Goal: Task Accomplishment & Management: Complete application form

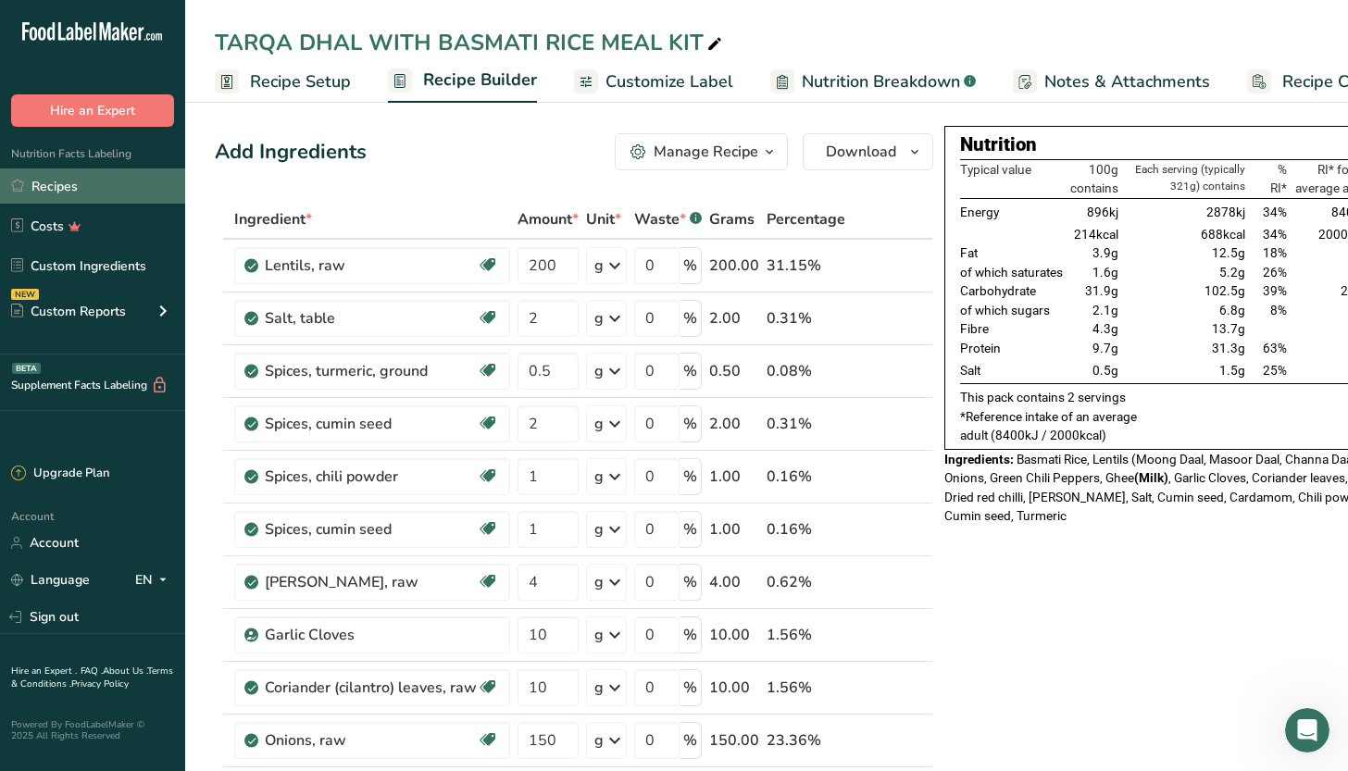
click at [108, 187] on link "Recipes" at bounding box center [92, 186] width 185 height 35
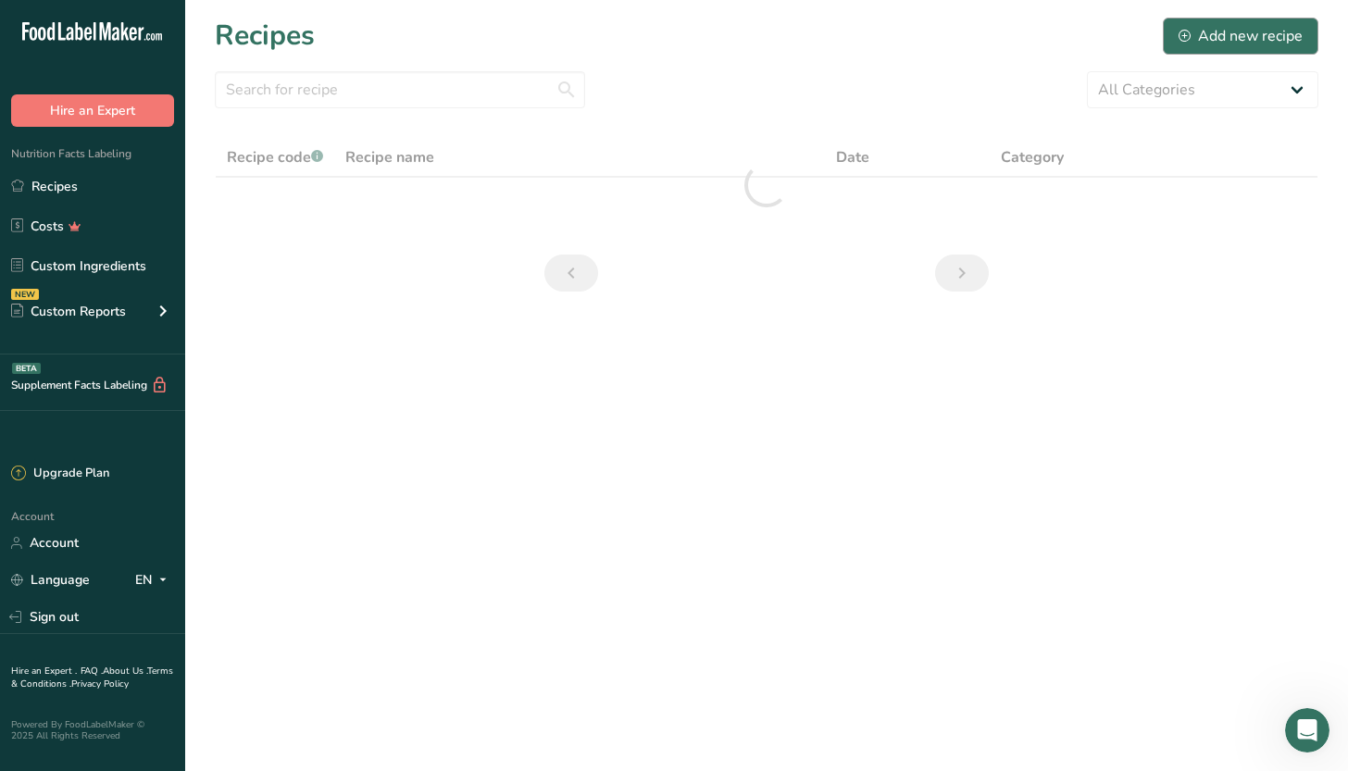
click at [1255, 40] on div "Add new recipe" at bounding box center [1241, 36] width 124 height 22
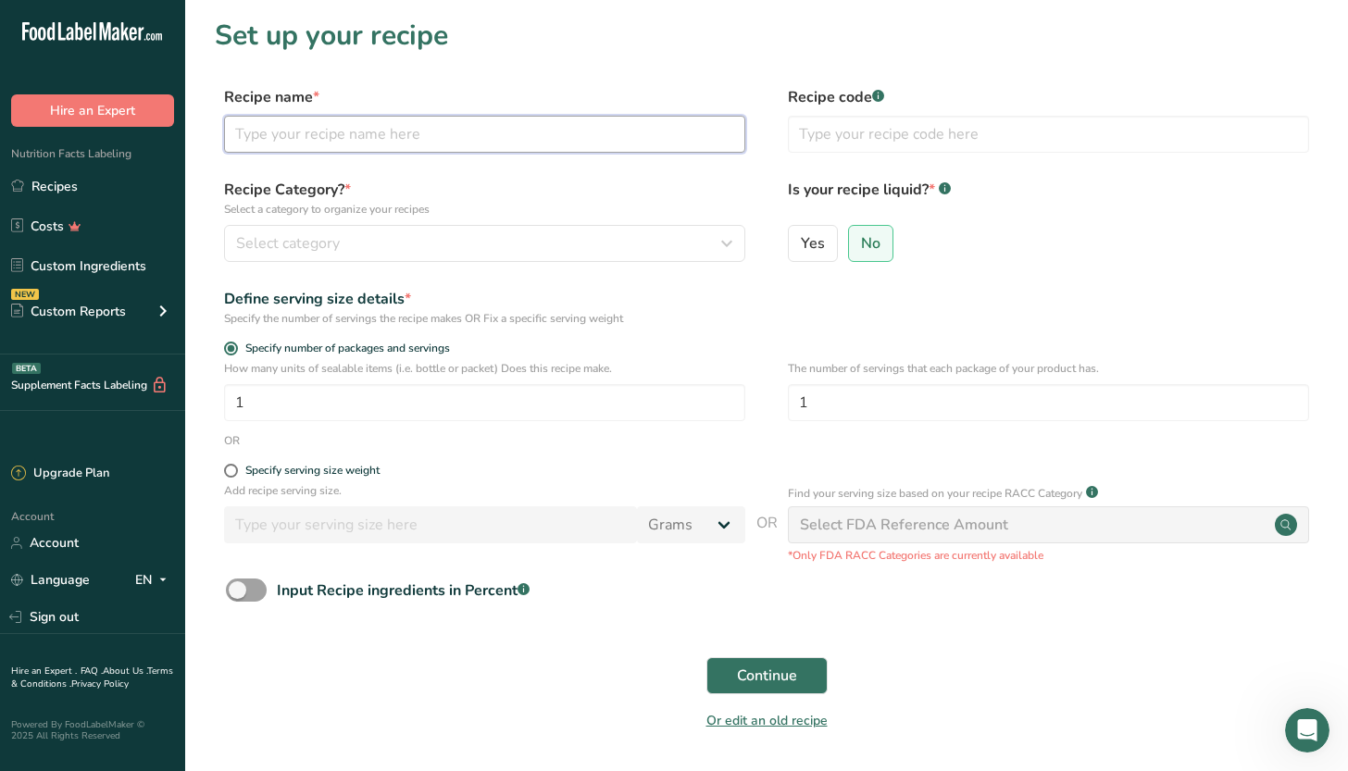
click at [520, 134] on input "text" at bounding box center [484, 134] width 521 height 37
type input "khan sama [PERSON_NAME]"
click at [410, 225] on button "Select category" at bounding box center [484, 243] width 521 height 37
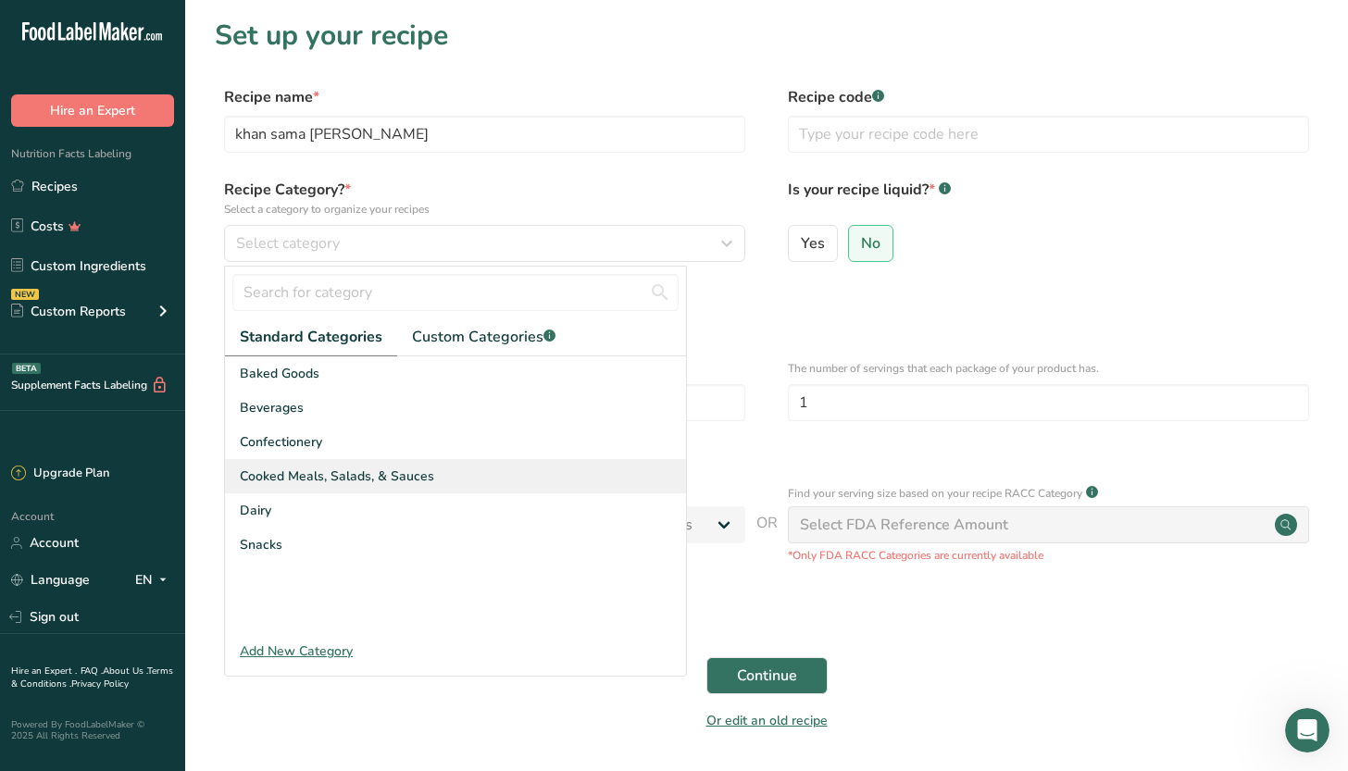
click at [427, 483] on span "Cooked Meals, Salads, & Sauces" at bounding box center [337, 476] width 194 height 19
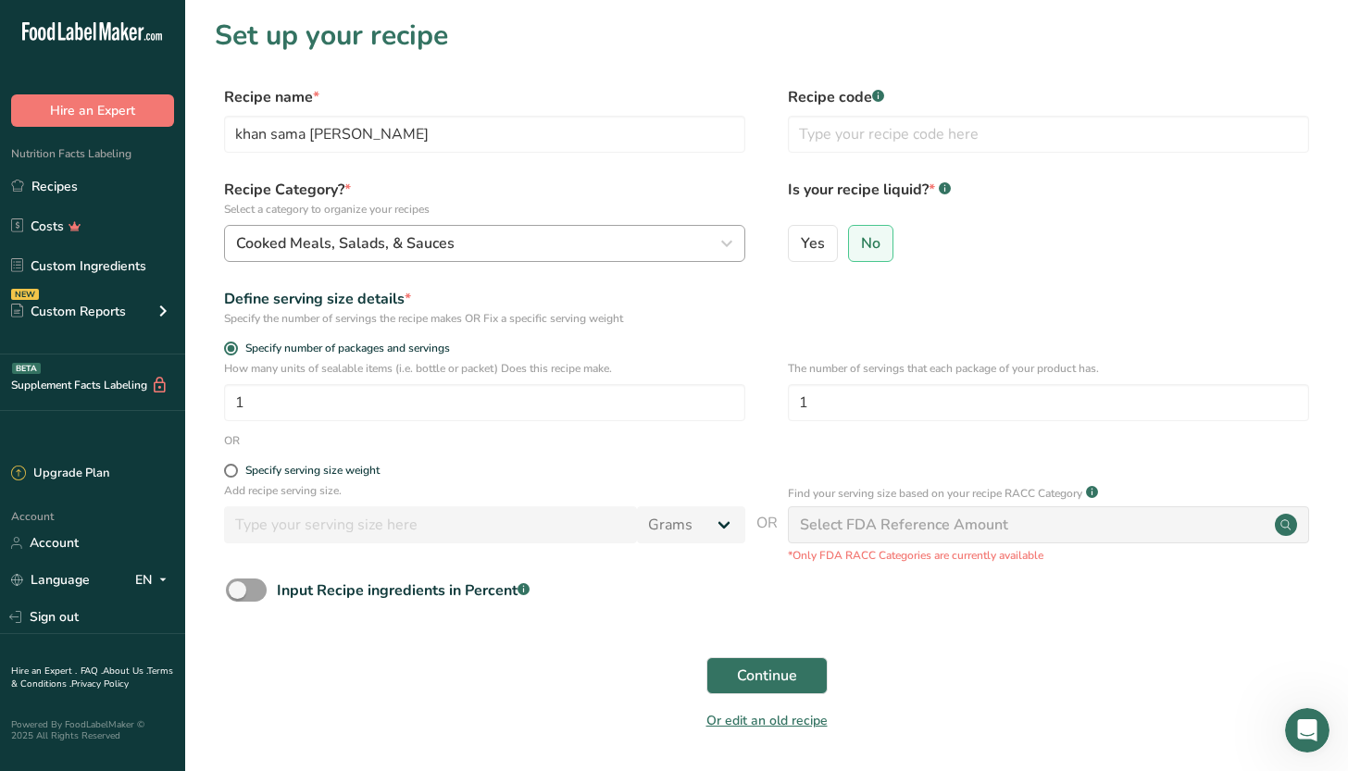
click at [548, 232] on div "Cooked Meals, Salads, & Sauces" at bounding box center [479, 243] width 486 height 22
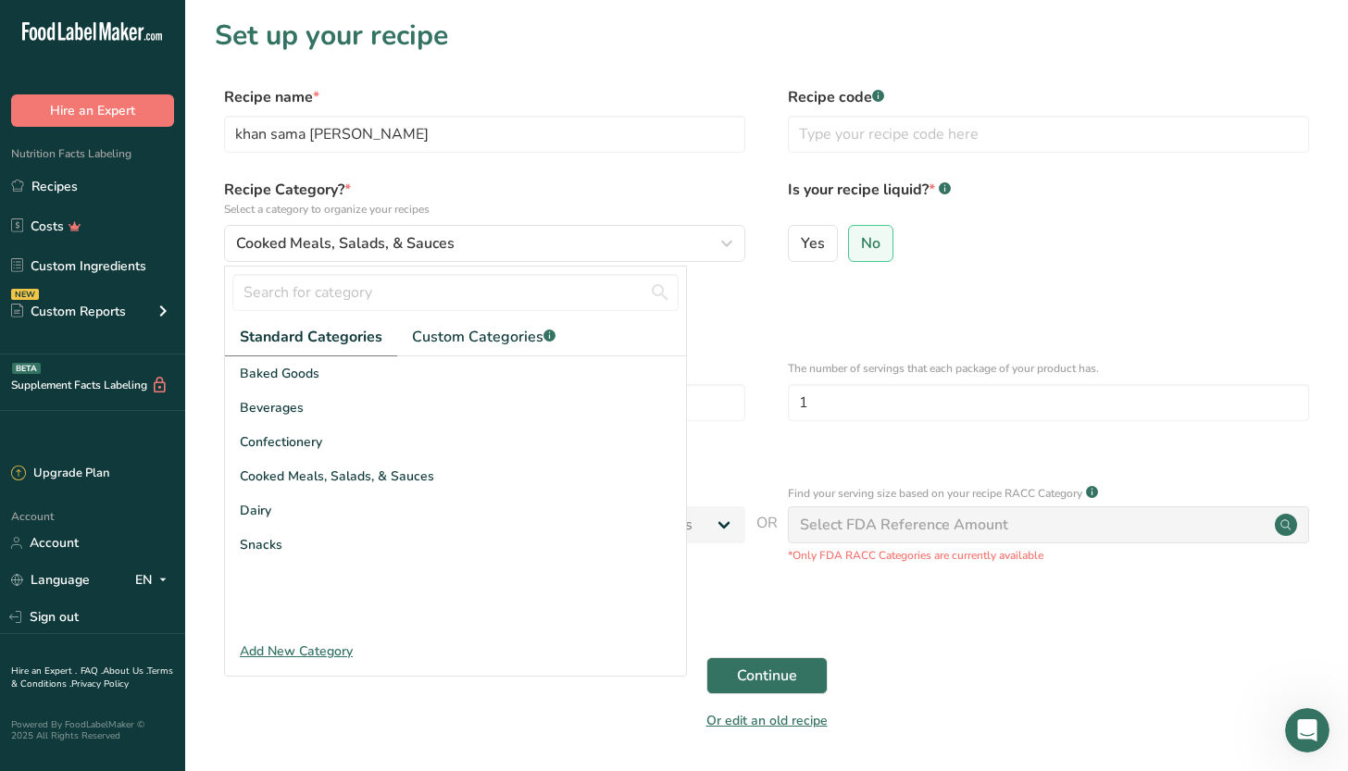
click at [326, 650] on div "Add New Category" at bounding box center [455, 651] width 461 height 19
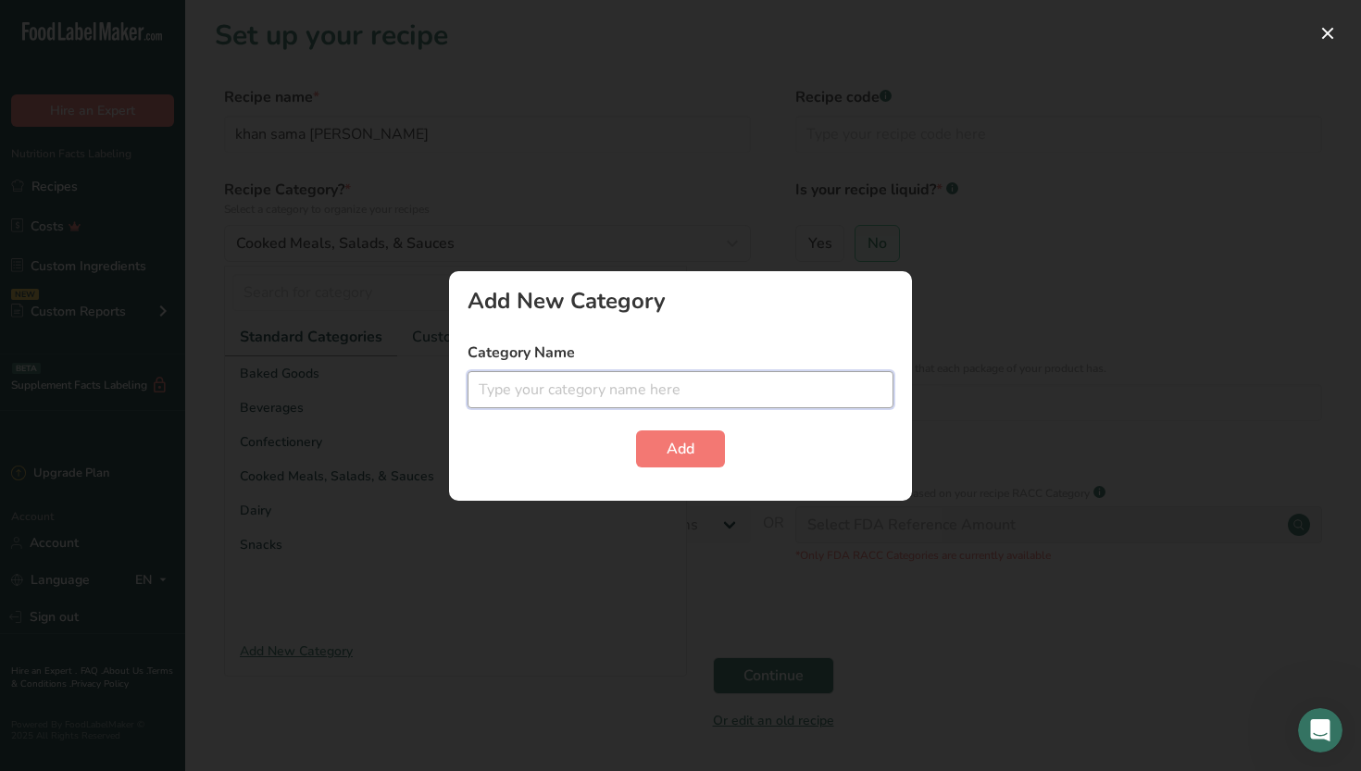
click at [701, 389] on input "text" at bounding box center [681, 389] width 426 height 37
type input "spices"
click at [679, 445] on span "Add" at bounding box center [681, 449] width 28 height 22
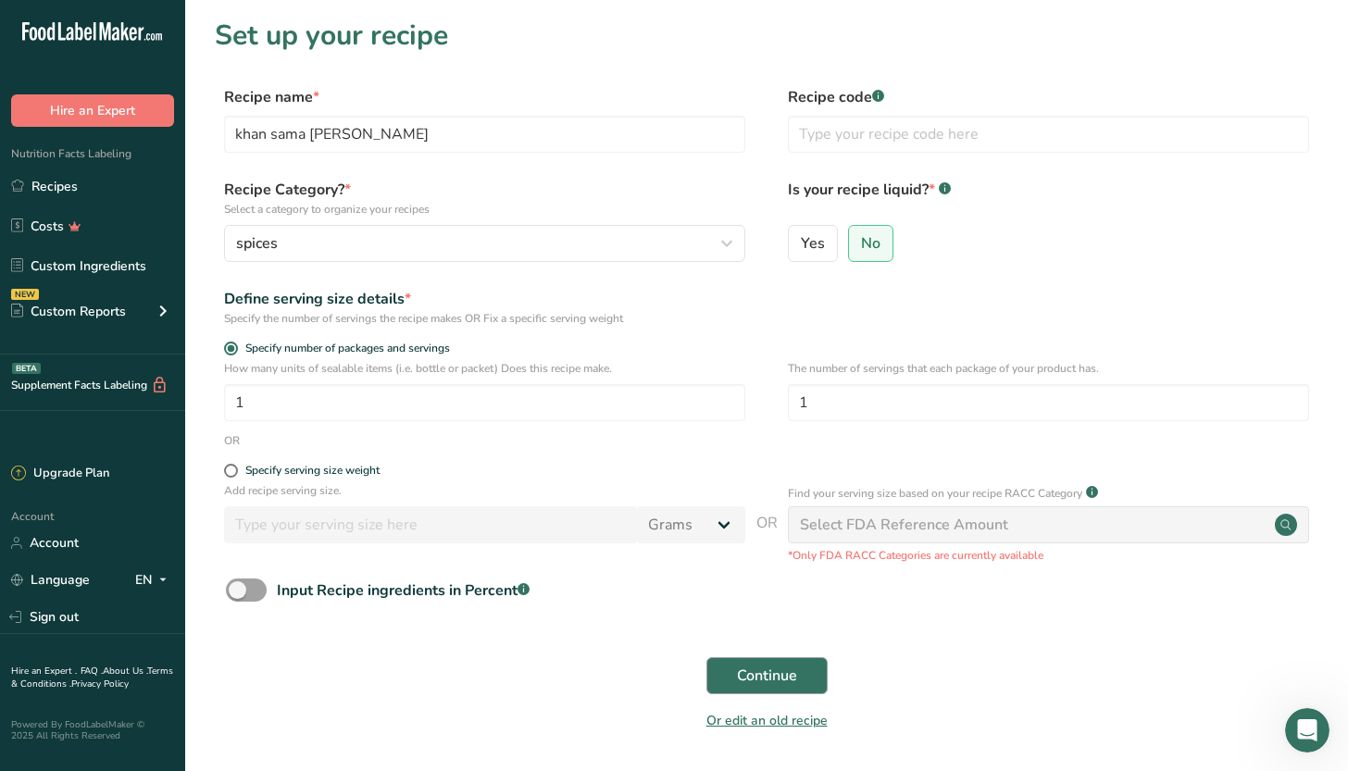
click at [796, 666] on span "Continue" at bounding box center [767, 676] width 60 height 22
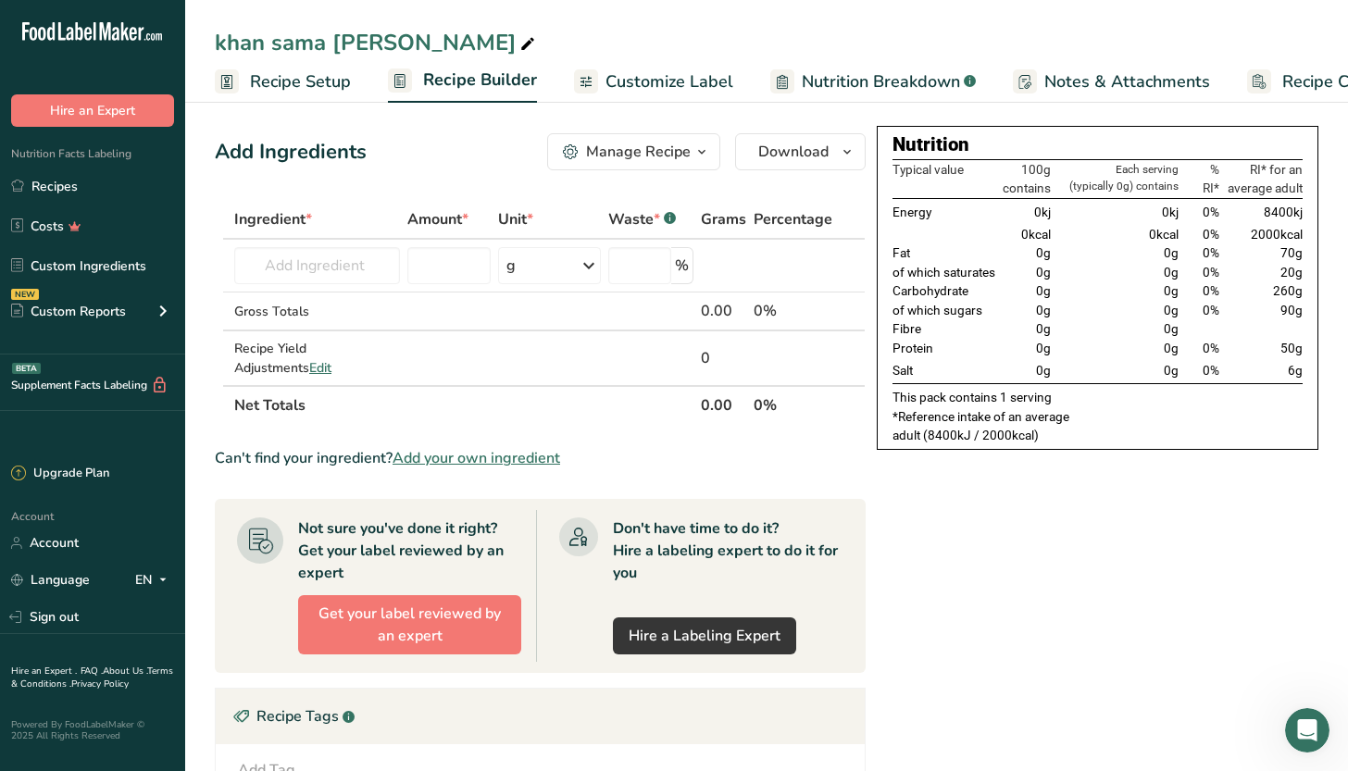
click at [895, 75] on span "Nutrition Breakdown" at bounding box center [881, 81] width 158 height 25
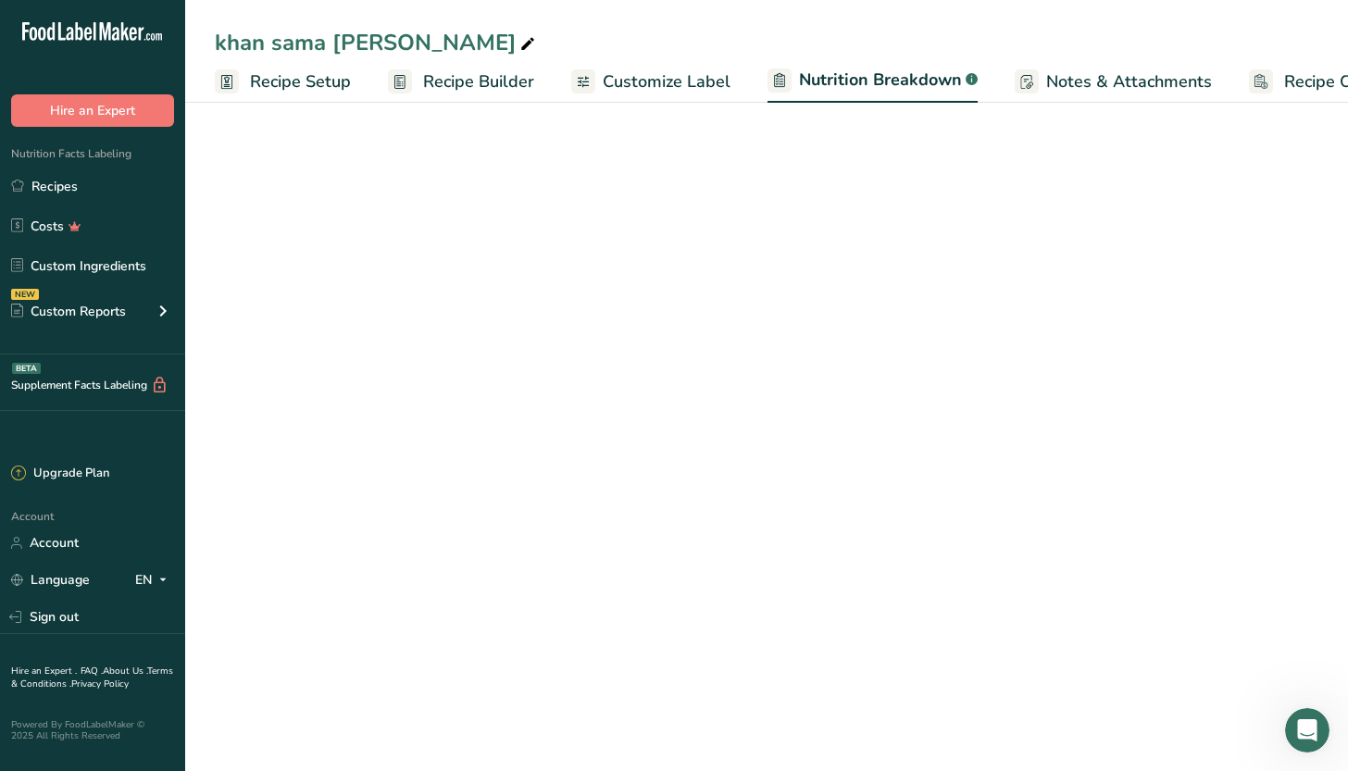
scroll to position [0, 95]
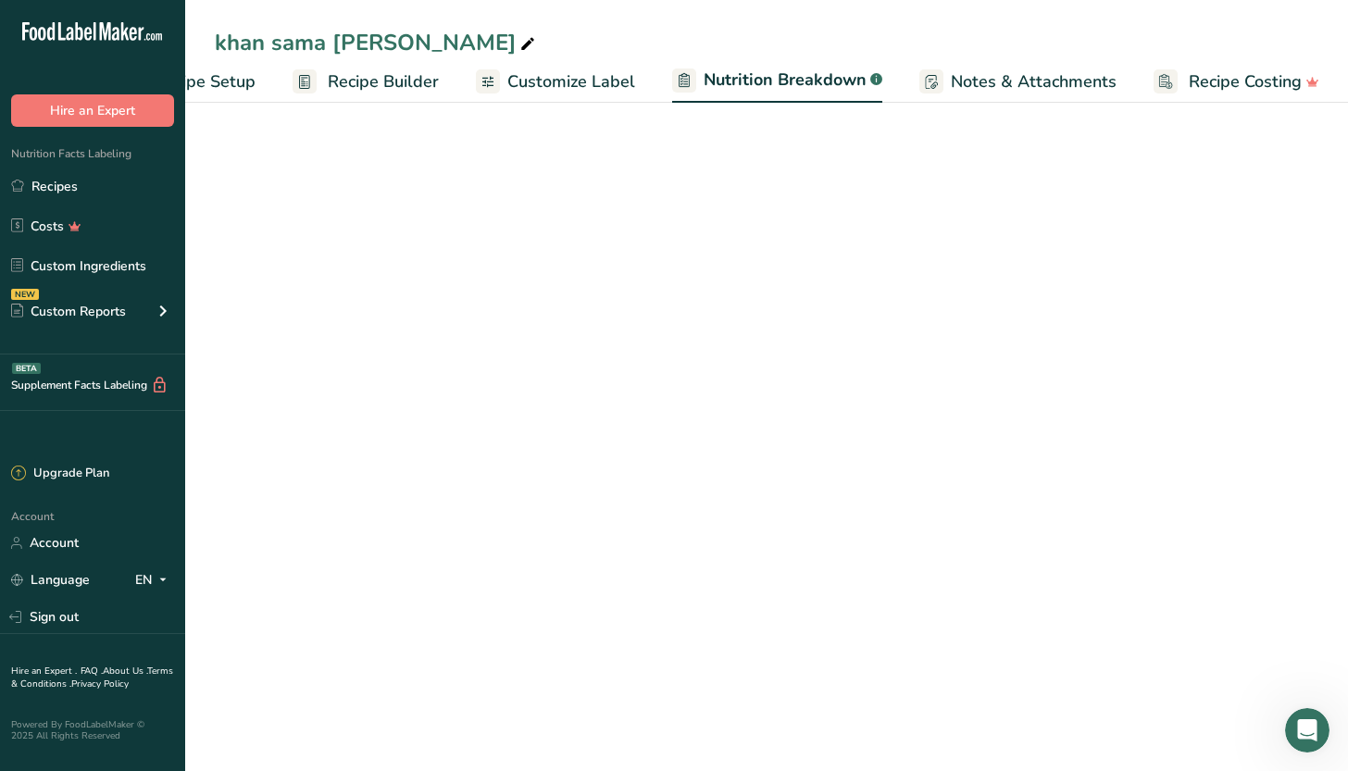
select select "Calories"
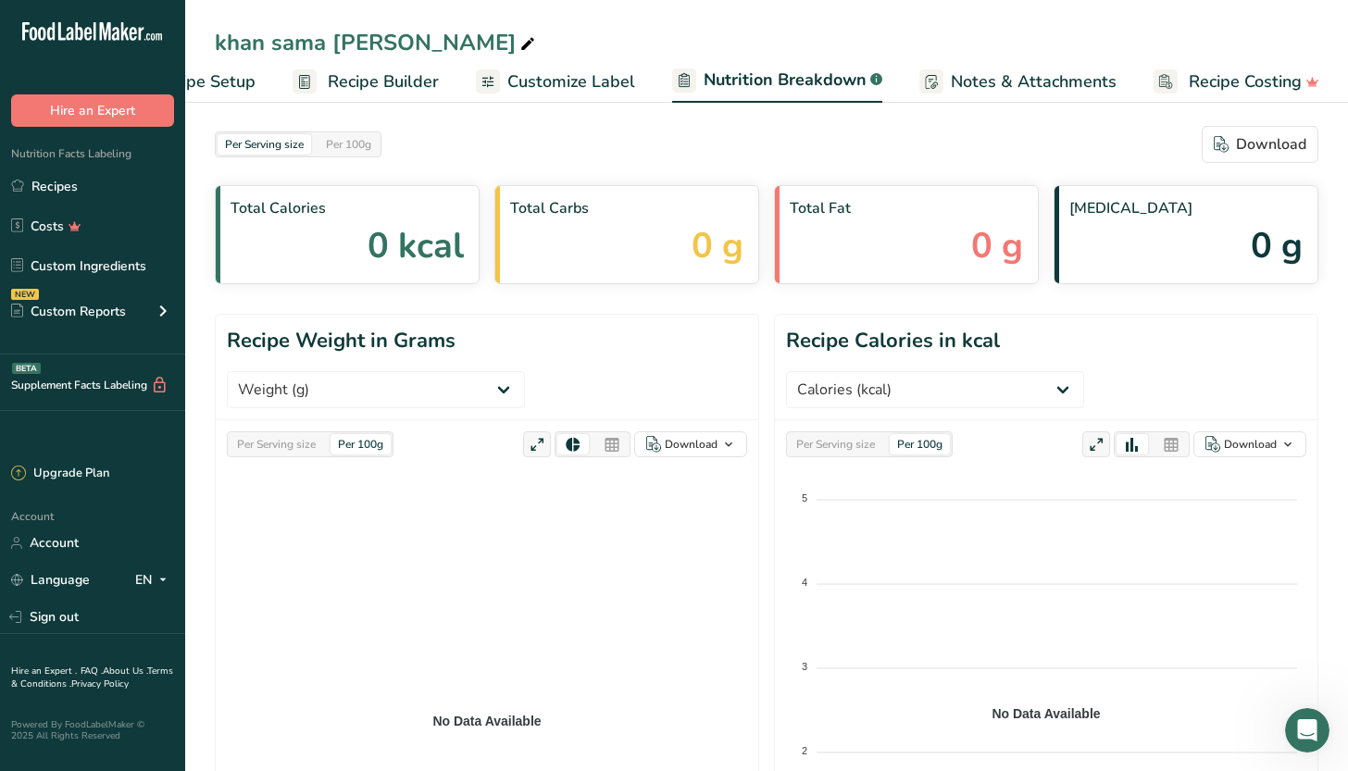
click at [1011, 83] on span "Notes & Attachments" at bounding box center [1034, 81] width 166 height 25
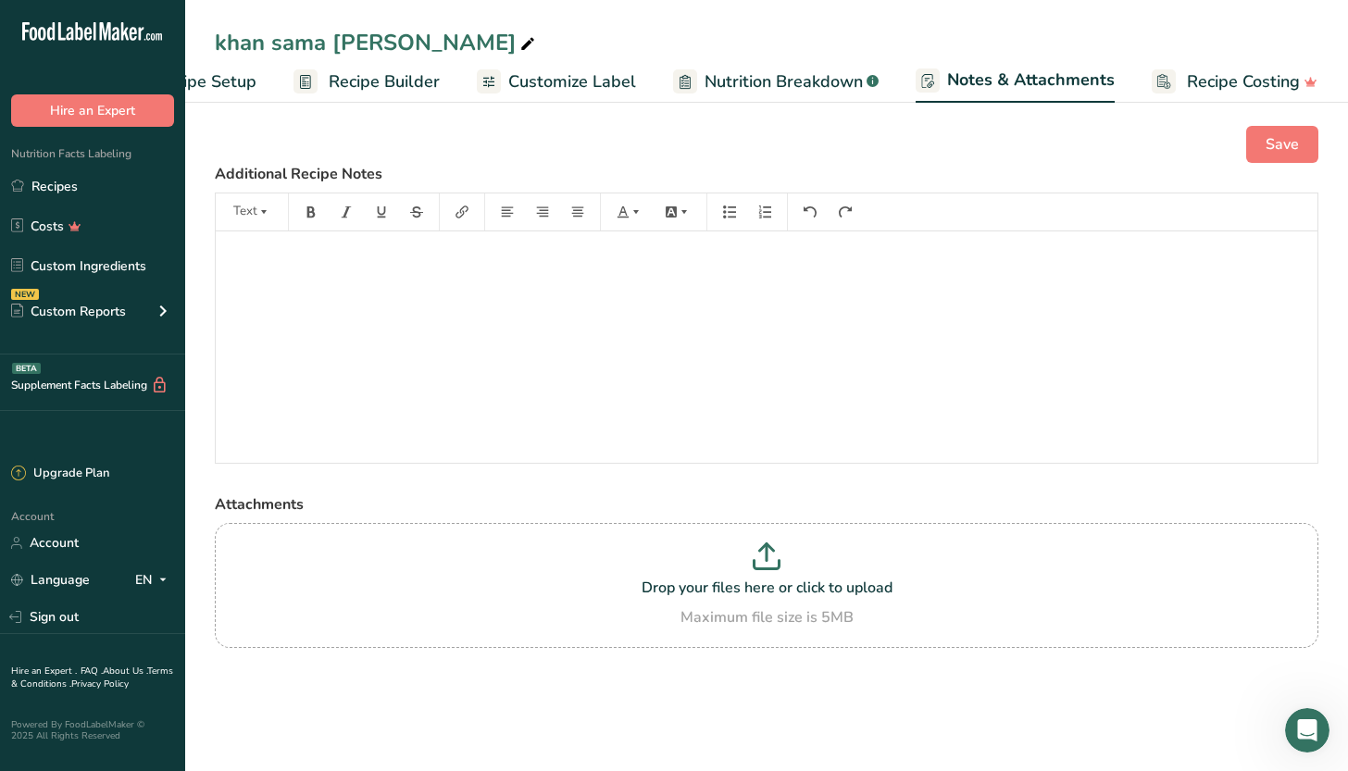
click at [366, 85] on span "Recipe Builder" at bounding box center [384, 81] width 111 height 25
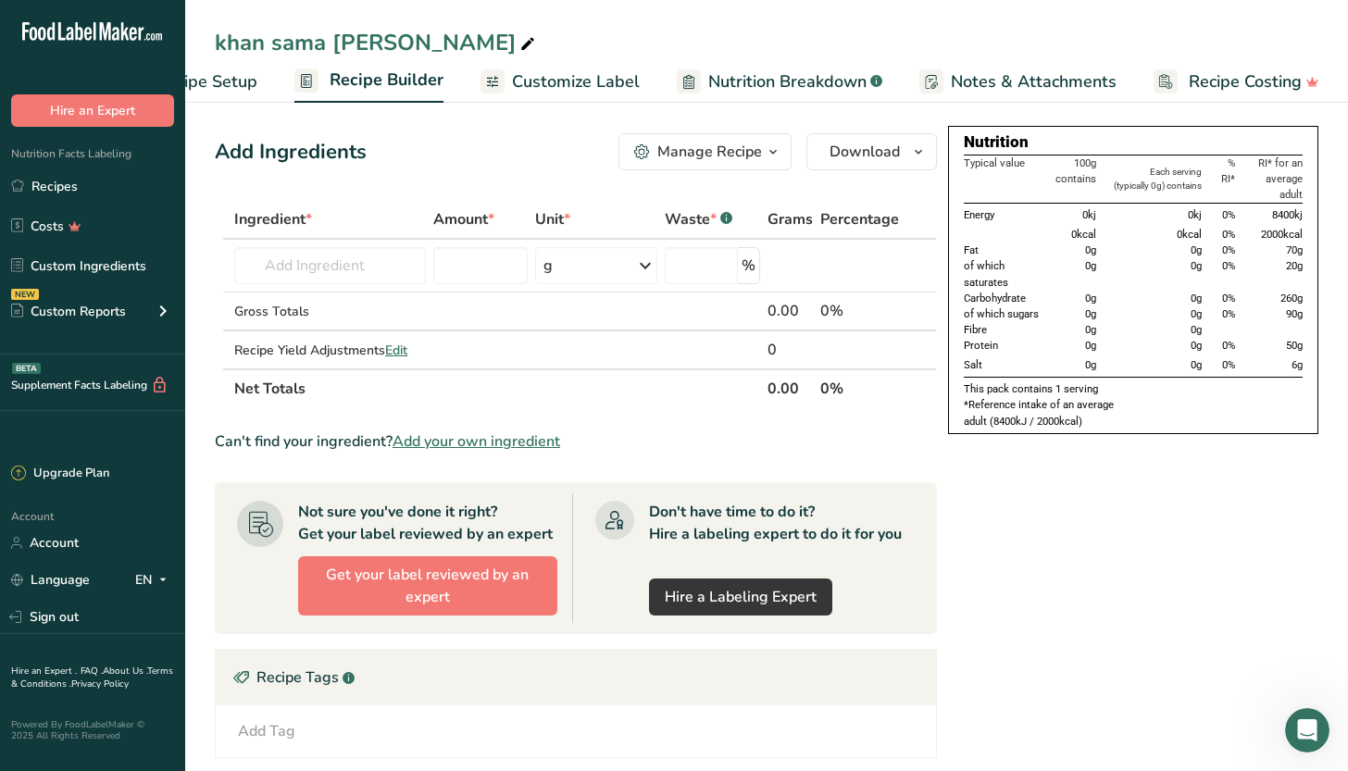
click at [633, 94] on span "Customize Label" at bounding box center [576, 81] width 128 height 25
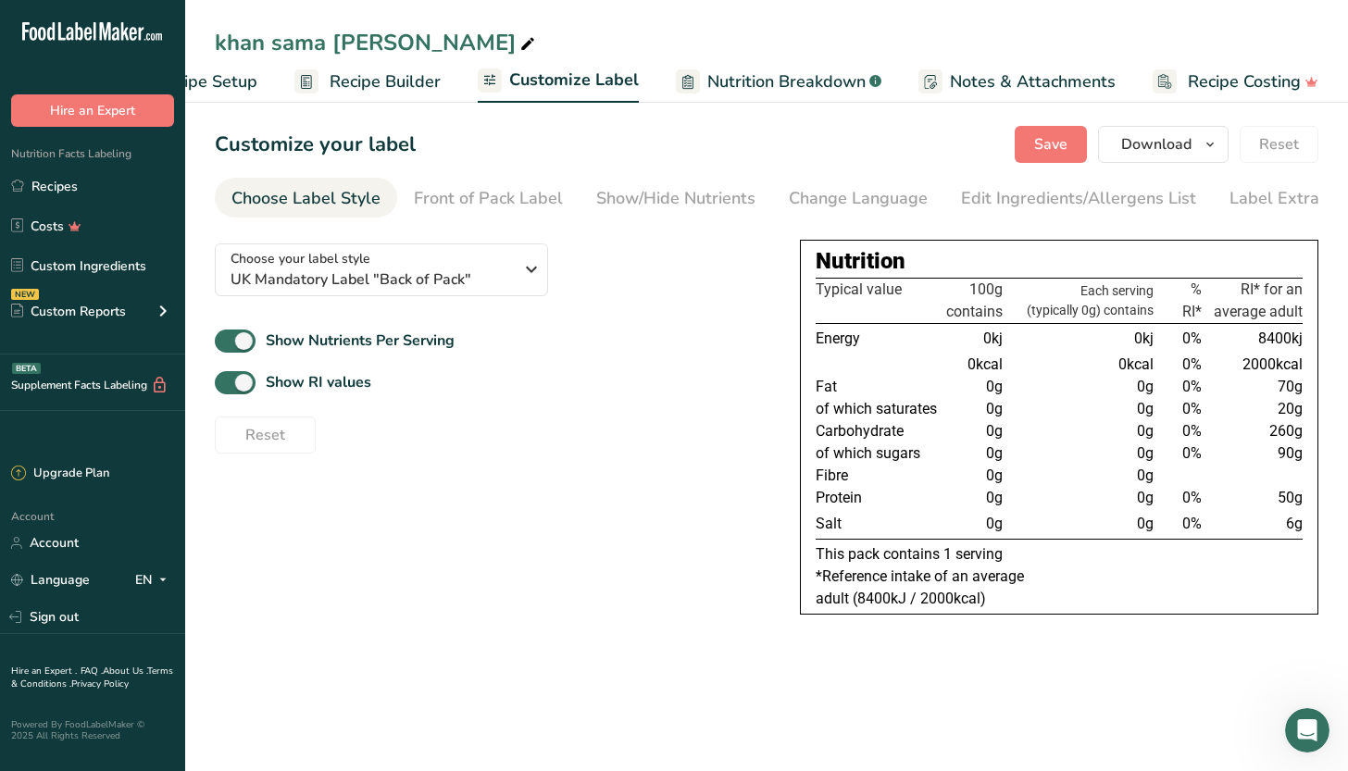
click at [1059, 76] on span "Notes & Attachments" at bounding box center [1033, 81] width 166 height 25
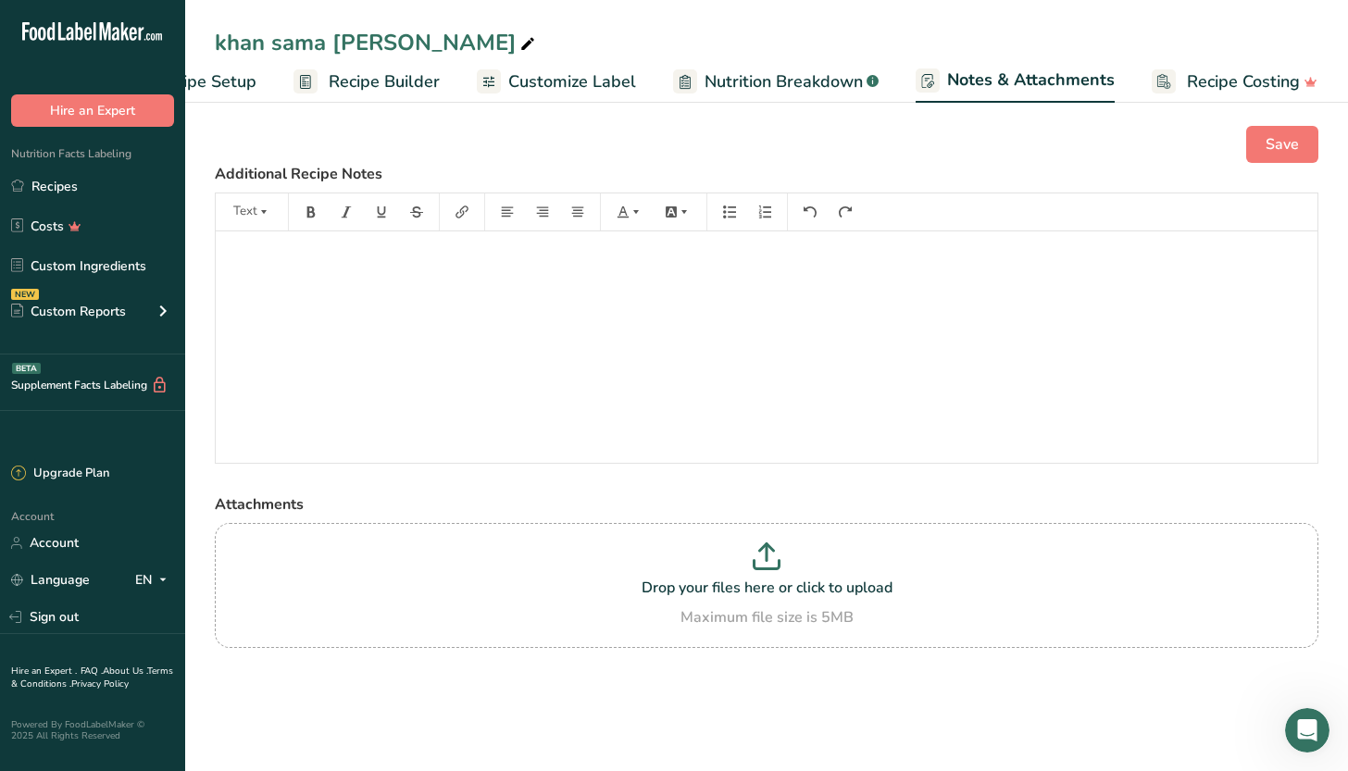
click at [600, 89] on span "Customize Label" at bounding box center [572, 81] width 128 height 25
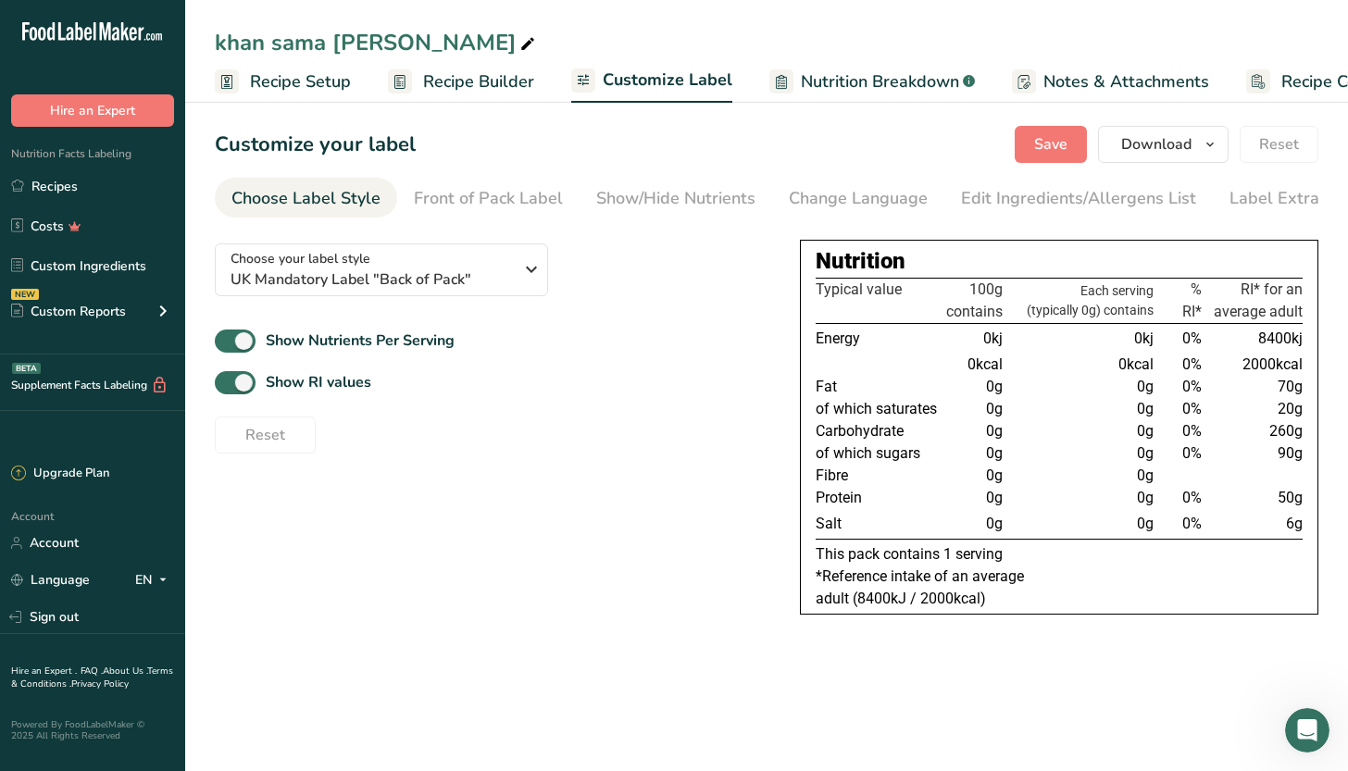
click at [265, 88] on span "Recipe Setup" at bounding box center [300, 81] width 101 height 25
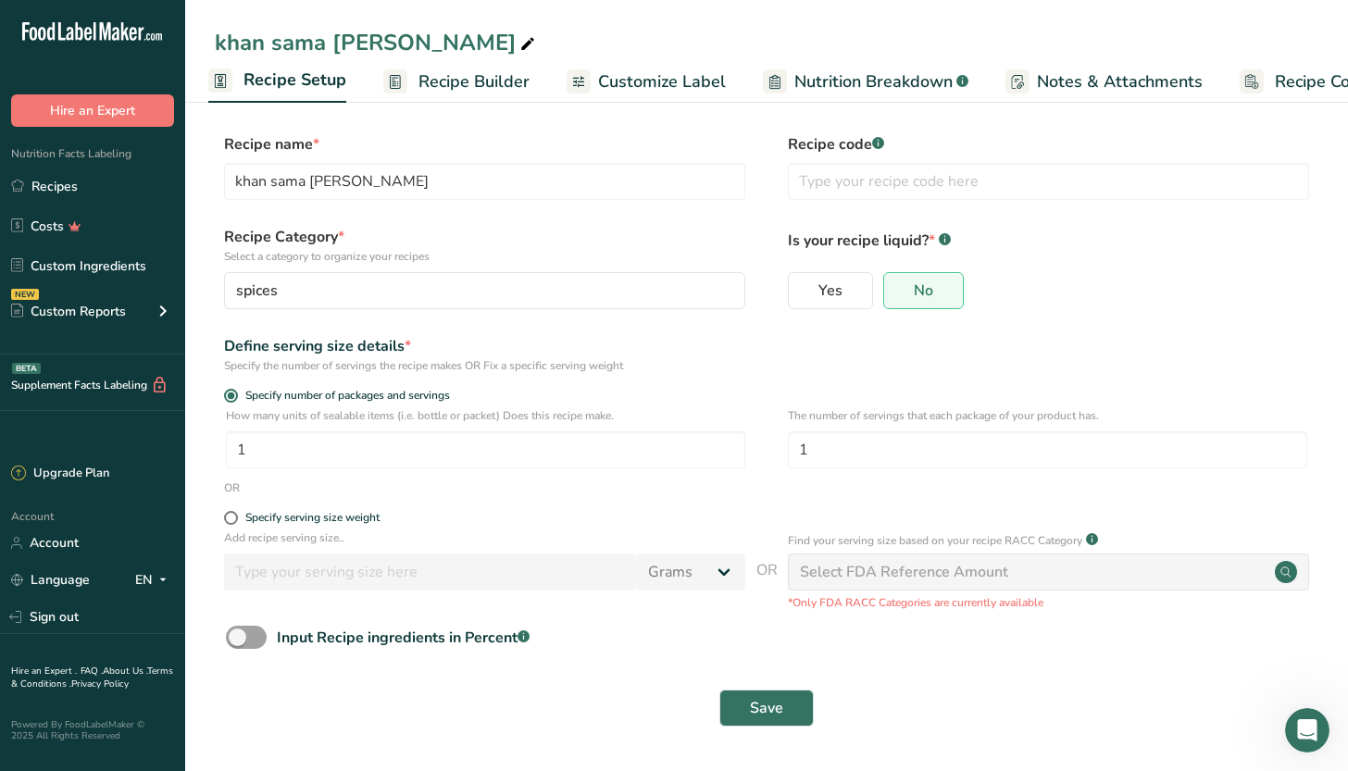
click at [495, 64] on link "Recipe Builder" at bounding box center [456, 82] width 146 height 42
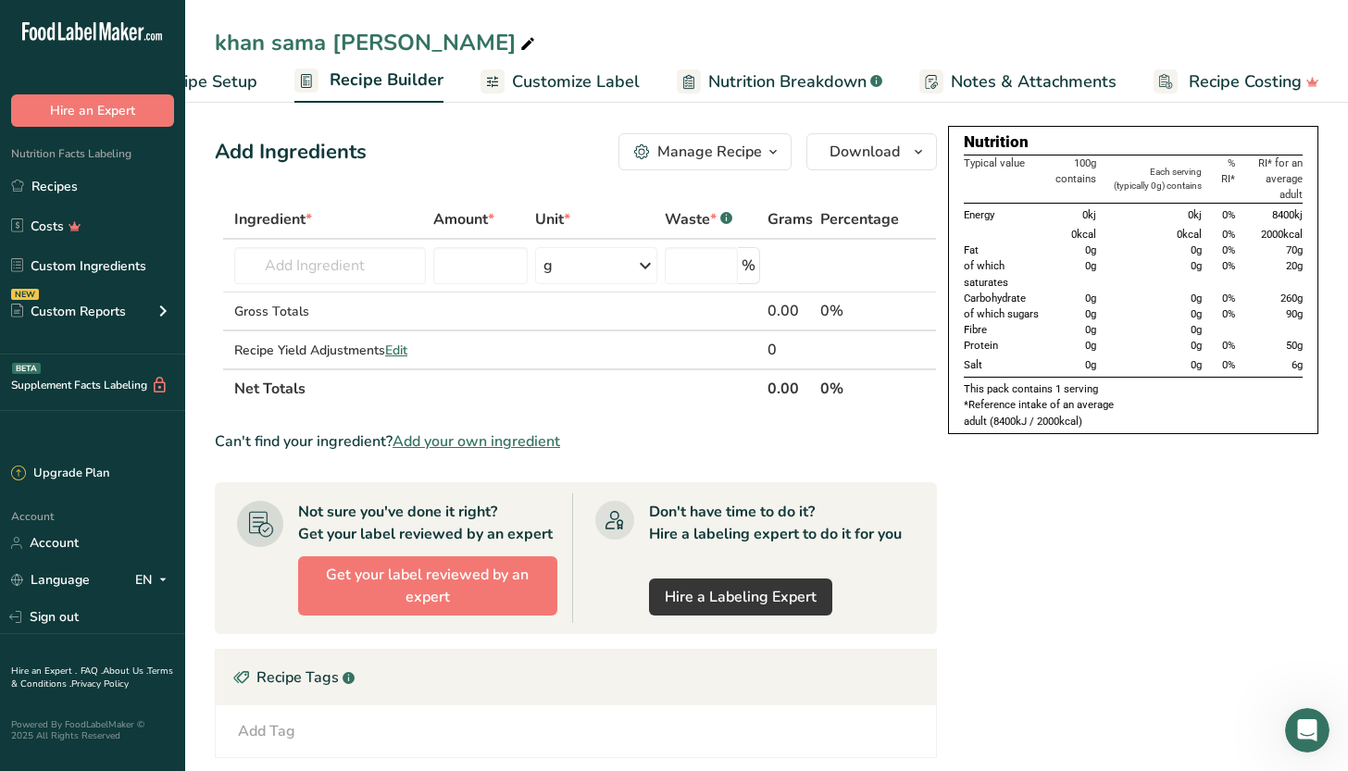
click at [578, 69] on span "Customize Label" at bounding box center [576, 81] width 128 height 25
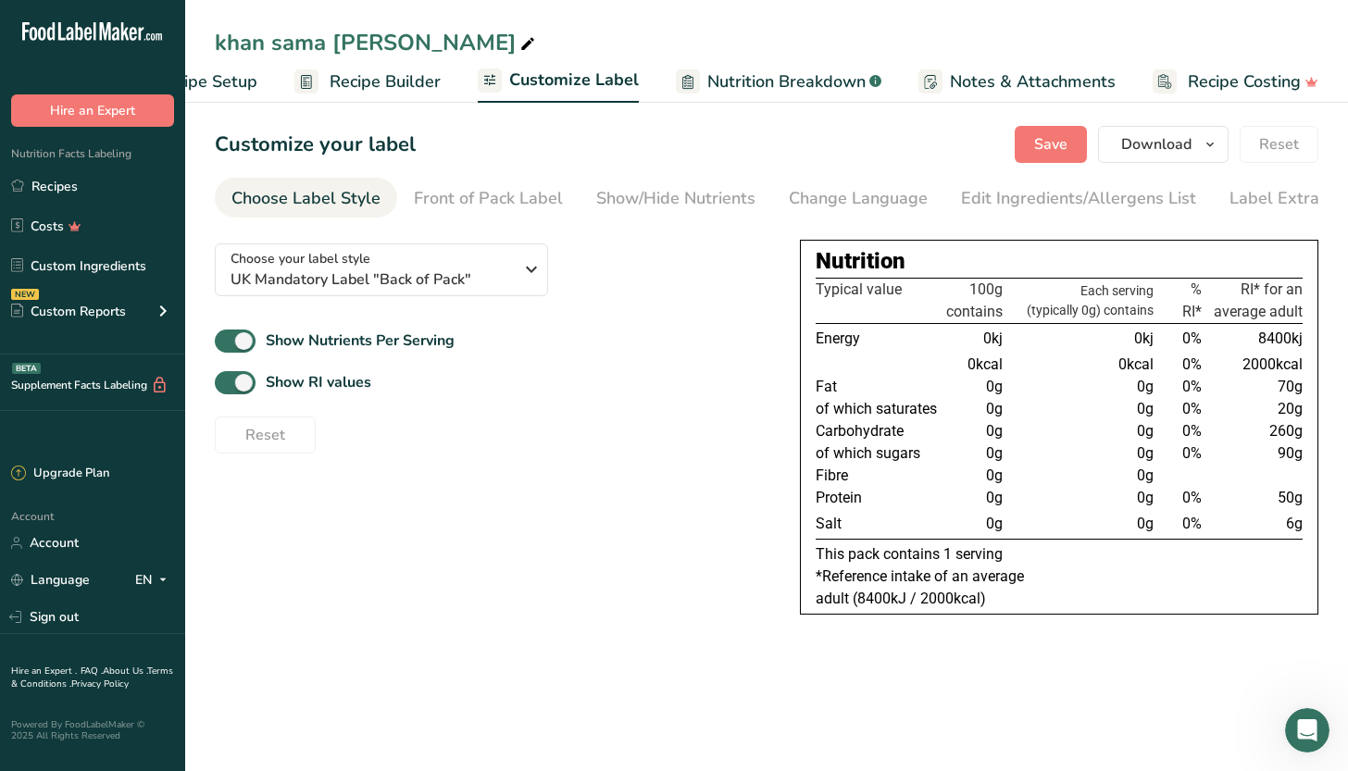
click at [700, 68] on link "Nutrition Breakdown .a-a{fill:#347362;}.b-a{fill:#fff;}" at bounding box center [779, 82] width 206 height 42
select select "Calories"
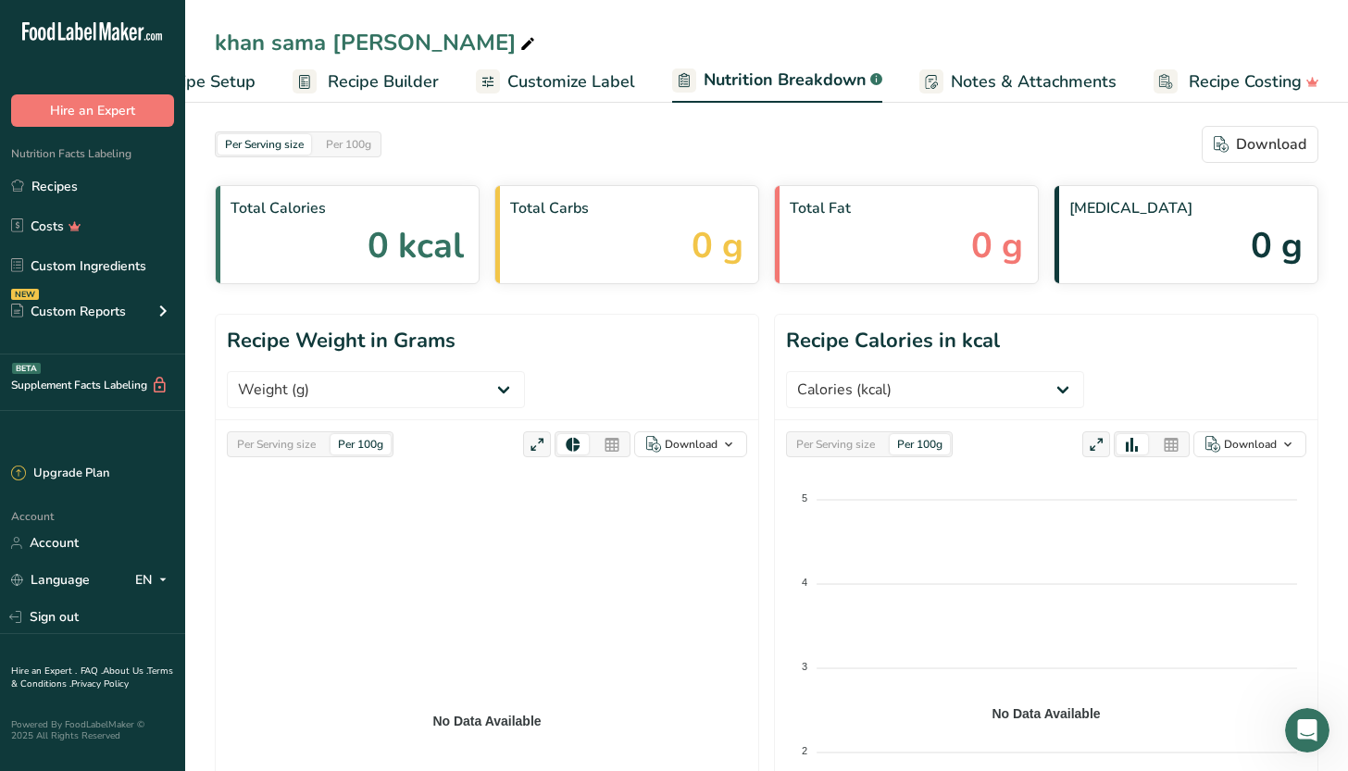
click at [433, 240] on span "0 kcal" at bounding box center [416, 245] width 96 height 53
click at [1042, 76] on span "Notes & Attachments" at bounding box center [1034, 81] width 166 height 25
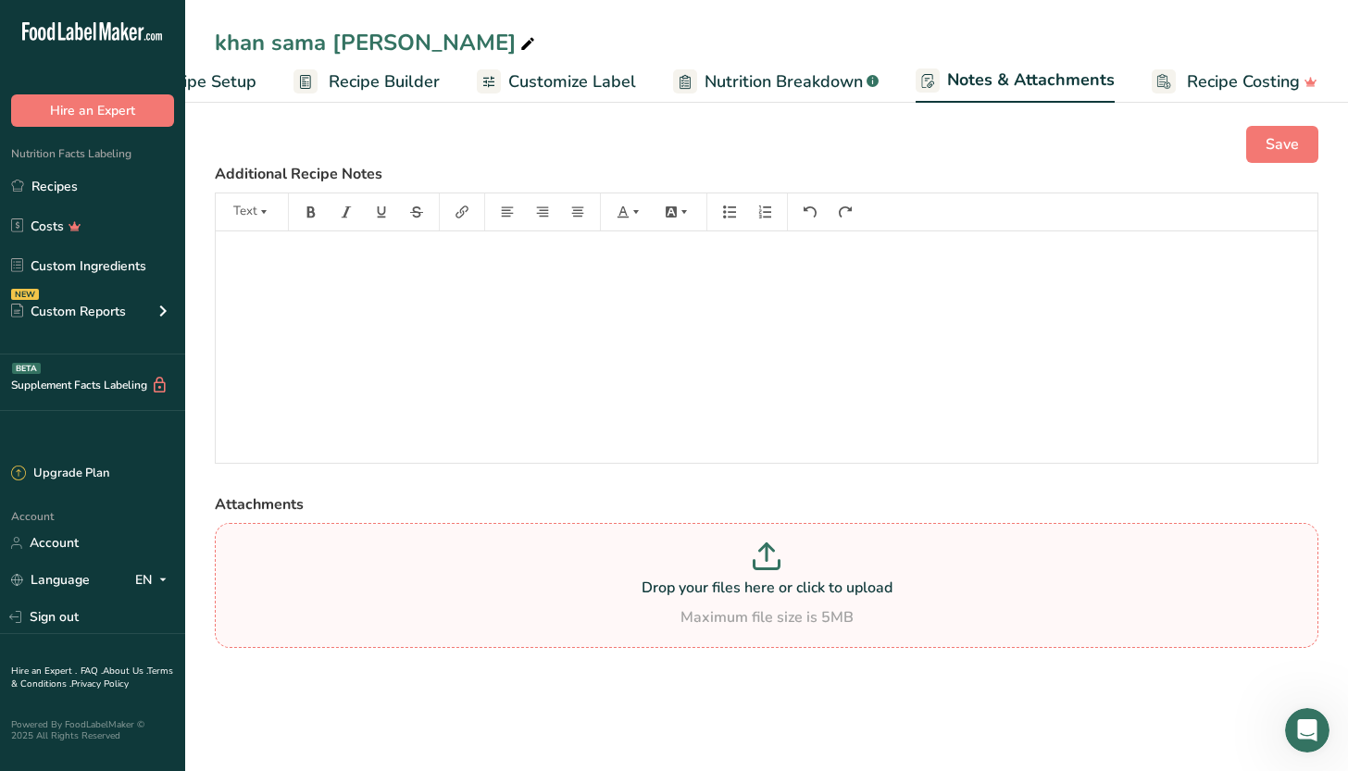
click at [735, 593] on p "Drop your files here or click to upload" at bounding box center [766, 588] width 1095 height 22
click at [735, 593] on input "Drop your files here or click to upload Maximum file size is 5MB" at bounding box center [767, 585] width 1104 height 125
click at [526, 94] on link "Customize Label" at bounding box center [556, 82] width 159 height 42
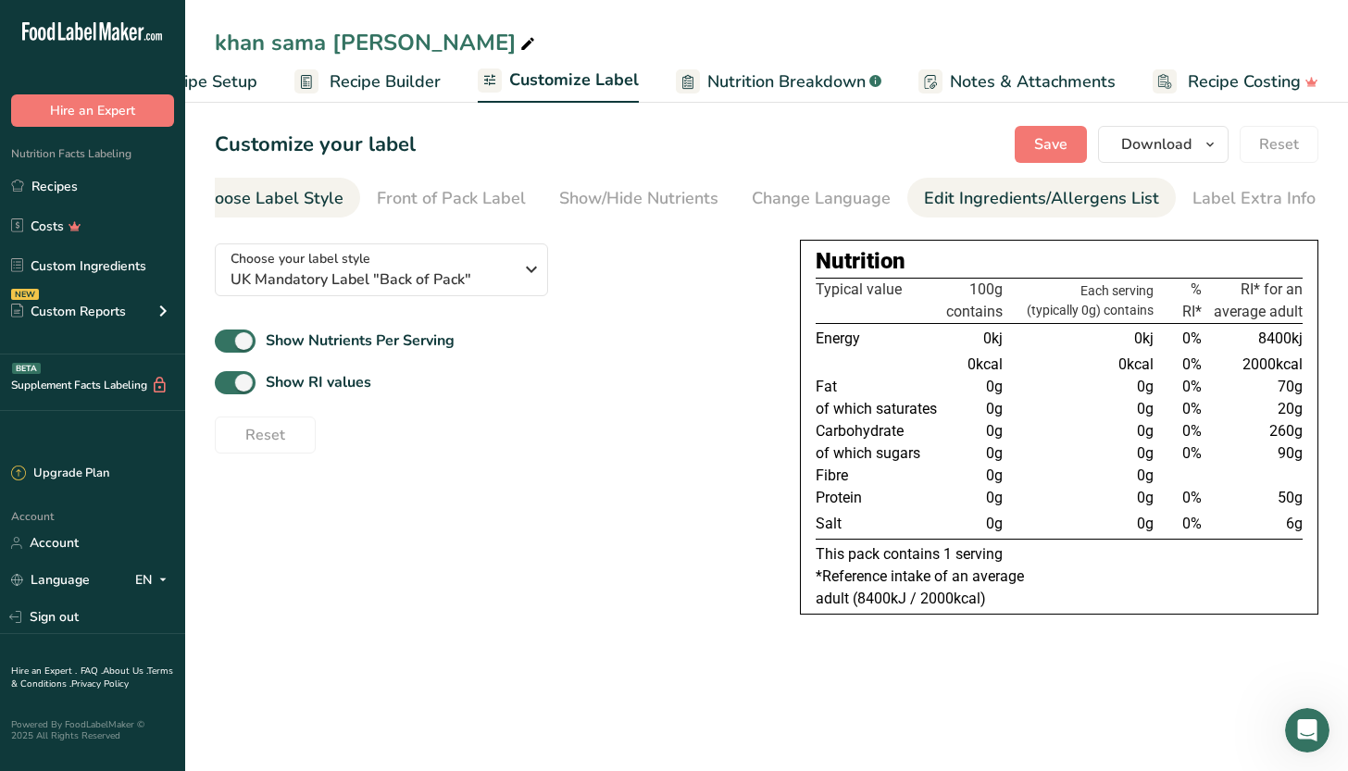
scroll to position [0, 35]
click at [984, 204] on div "Edit Ingredients/Allergens List" at bounding box center [1043, 198] width 235 height 25
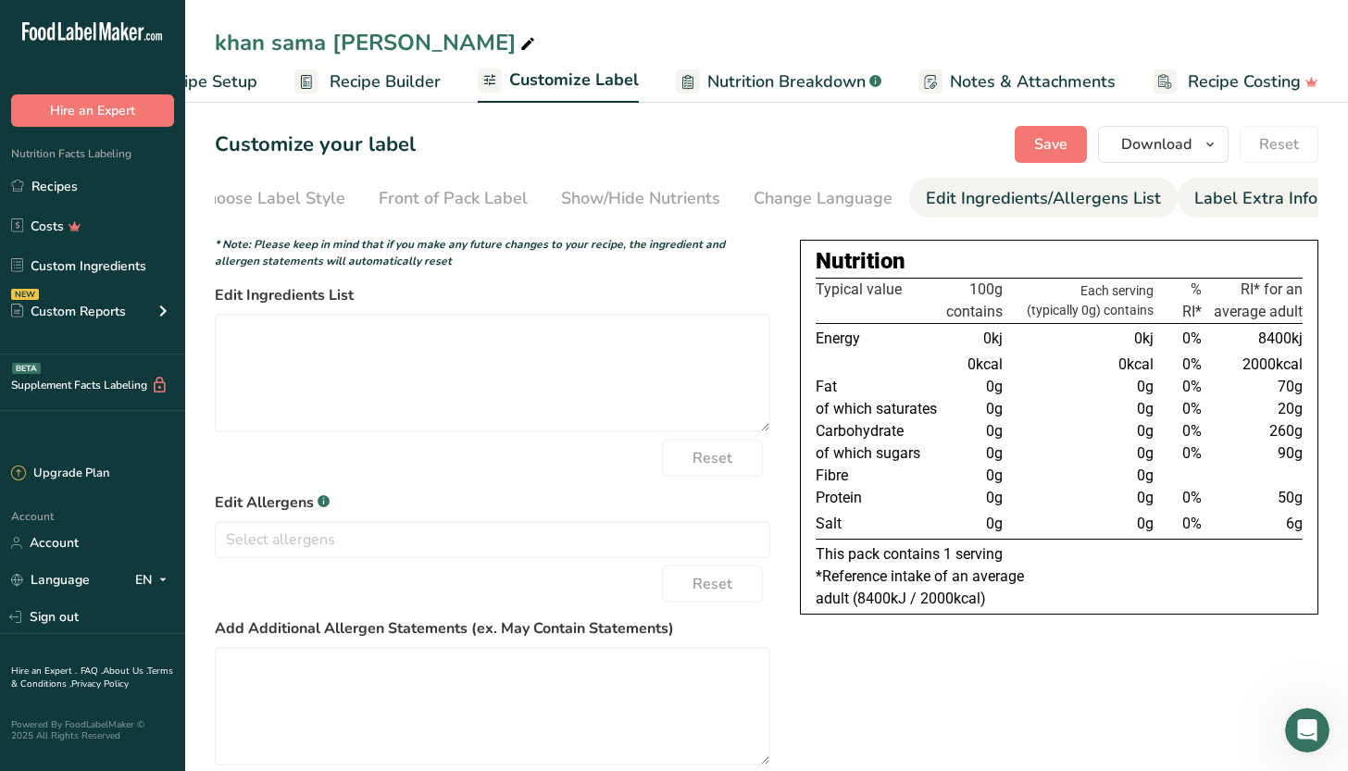
click at [1226, 196] on div "Label Extra Info" at bounding box center [1256, 198] width 123 height 25
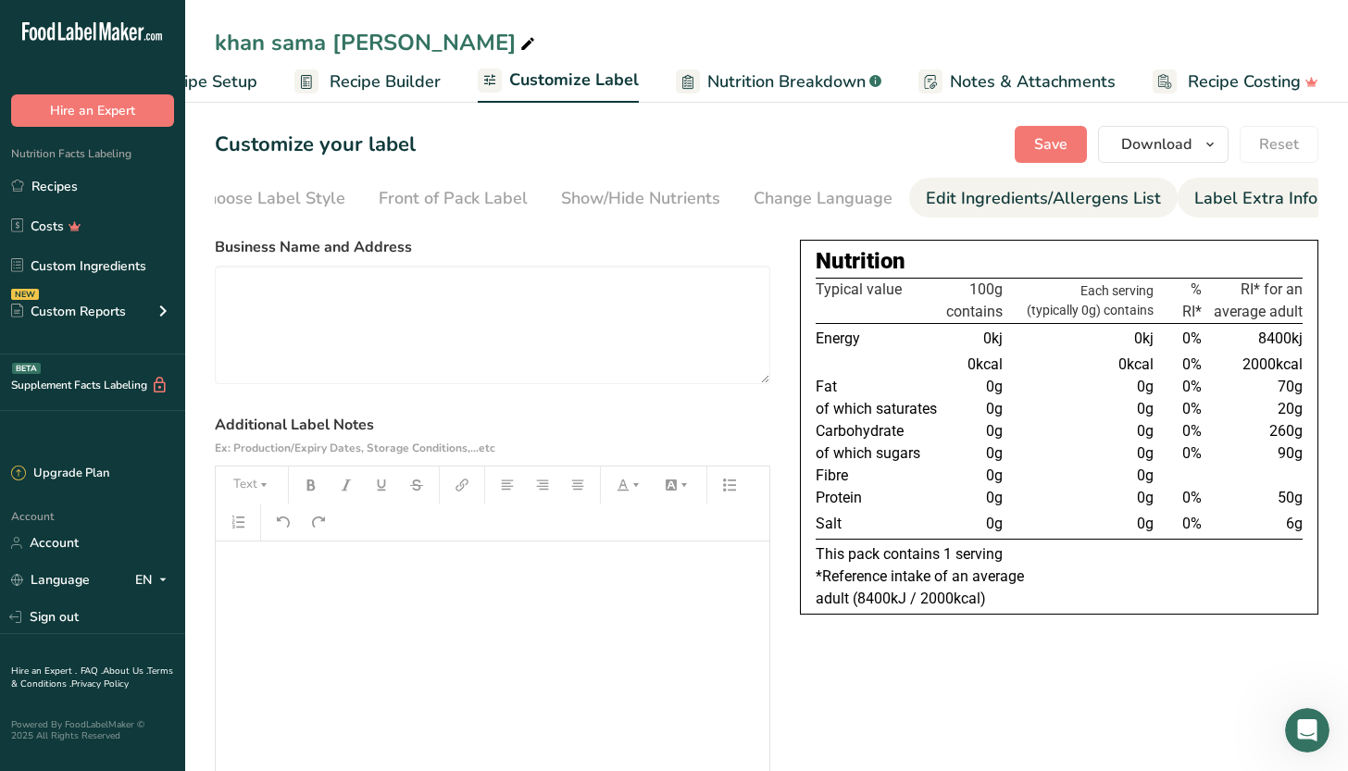
click at [1076, 202] on div "Edit Ingredients/Allergens List" at bounding box center [1043, 198] width 235 height 25
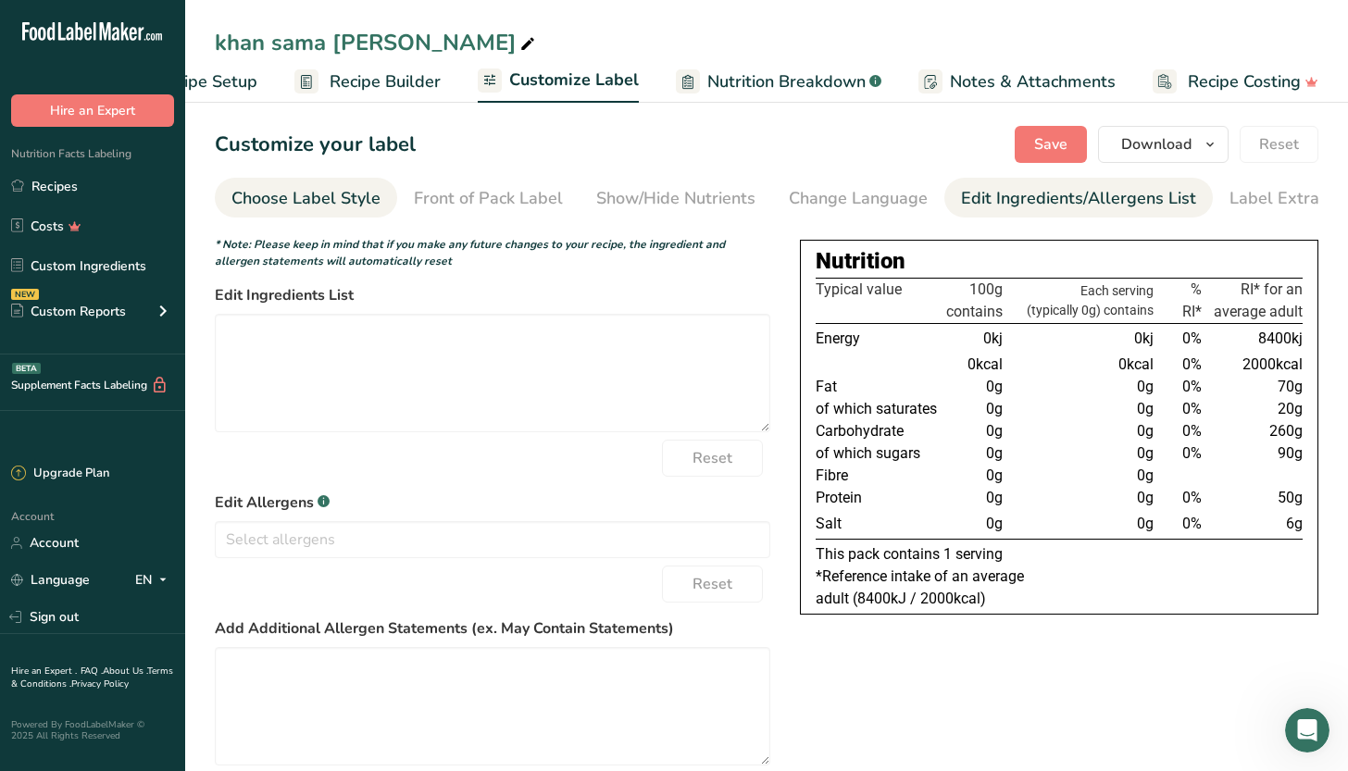
scroll to position [0, 0]
click at [249, 209] on div "Choose Label Style" at bounding box center [306, 198] width 149 height 25
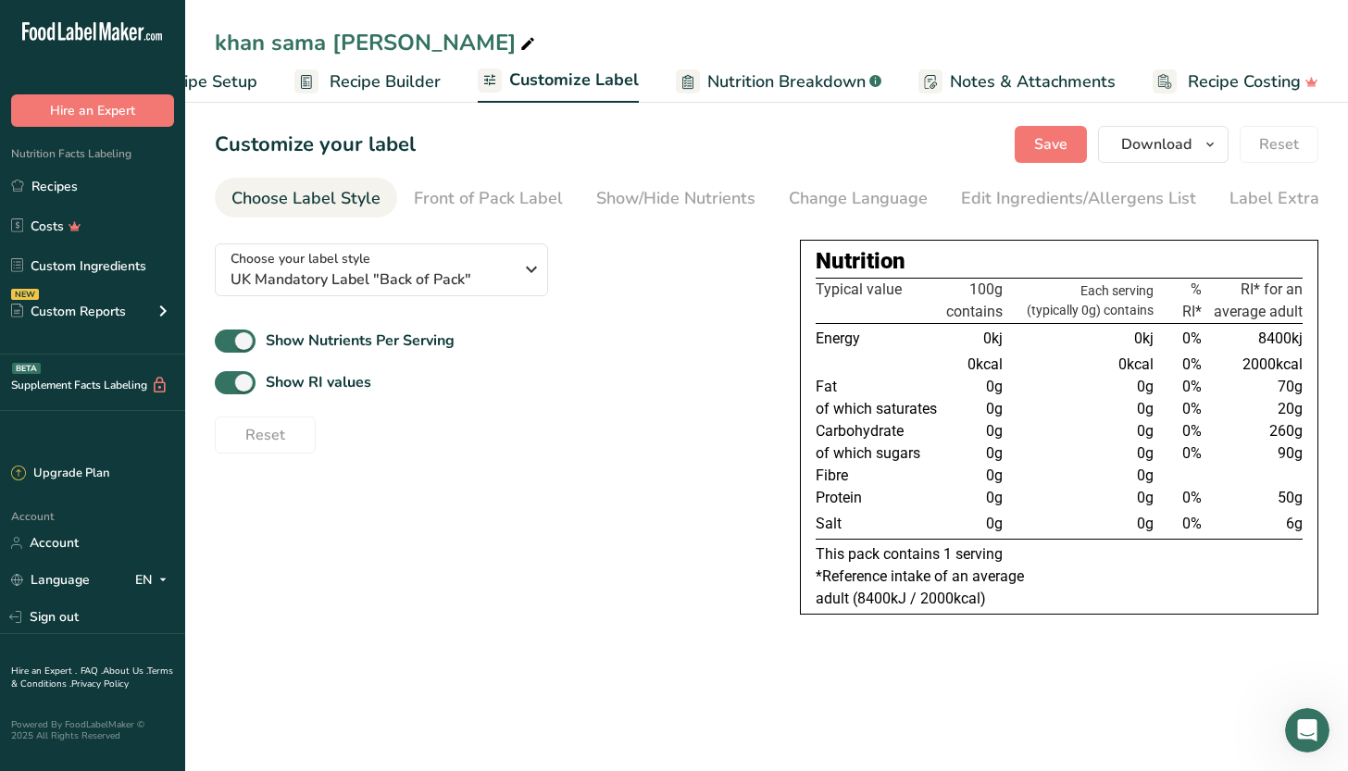
click at [322, 74] on link "Recipe Builder" at bounding box center [368, 82] width 146 height 42
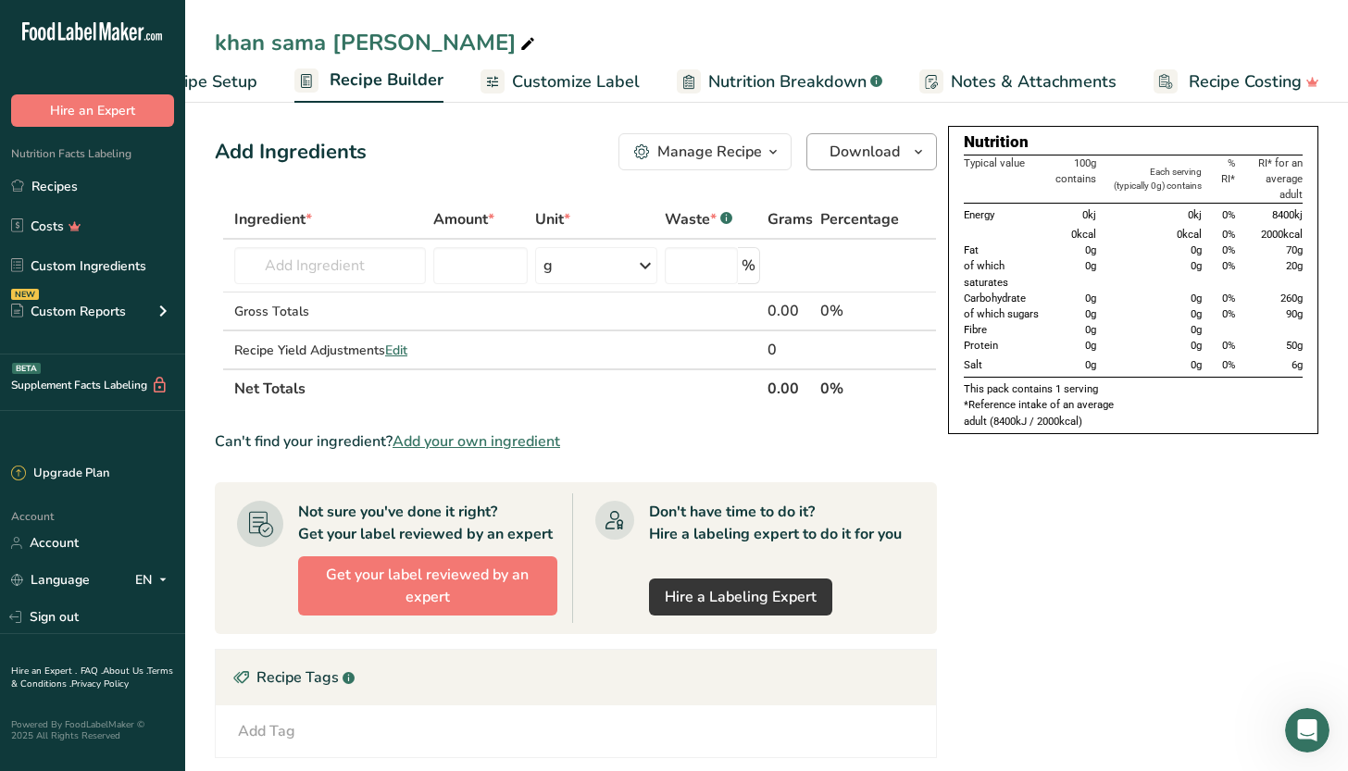
click at [863, 135] on button "Download" at bounding box center [872, 151] width 131 height 37
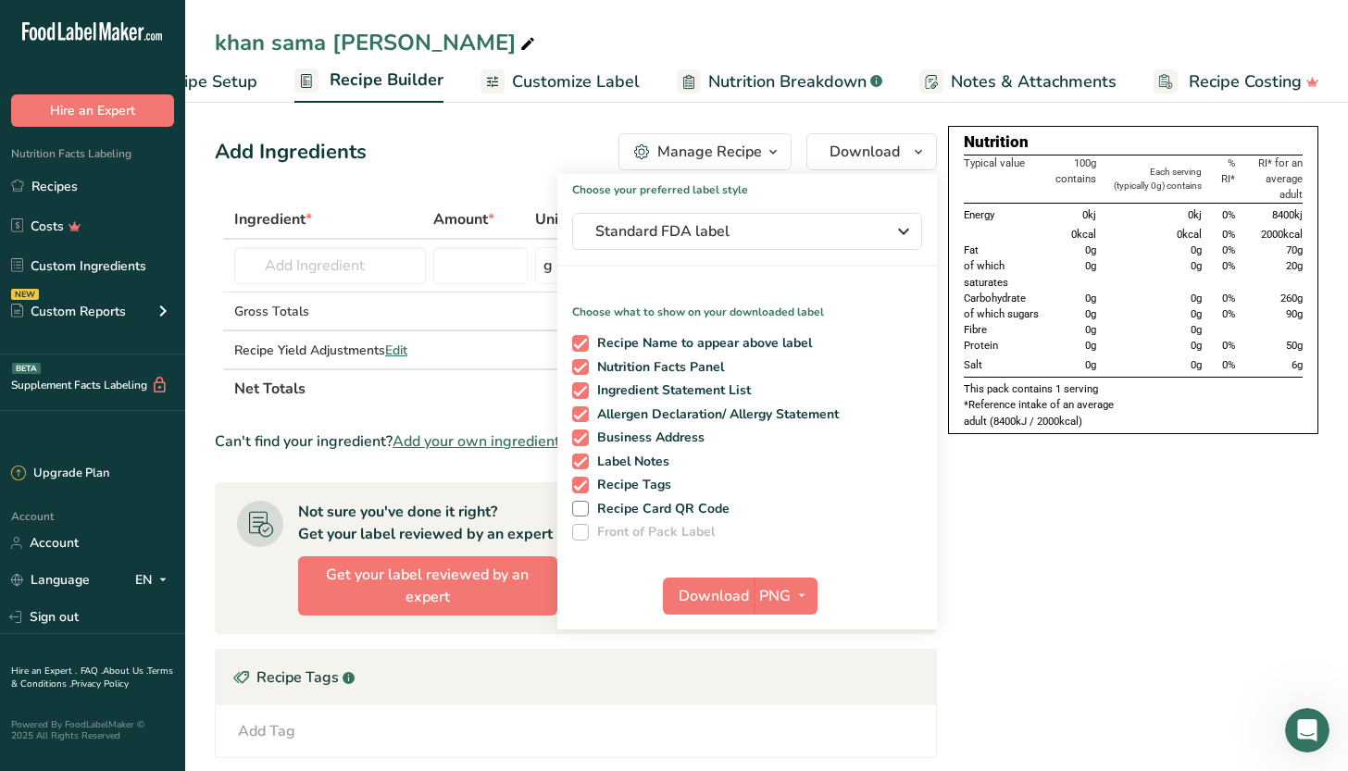
click at [992, 504] on div "Nutrition Typical value 100g contains Each serving (typically 0g) contains % RI…" at bounding box center [1133, 616] width 370 height 980
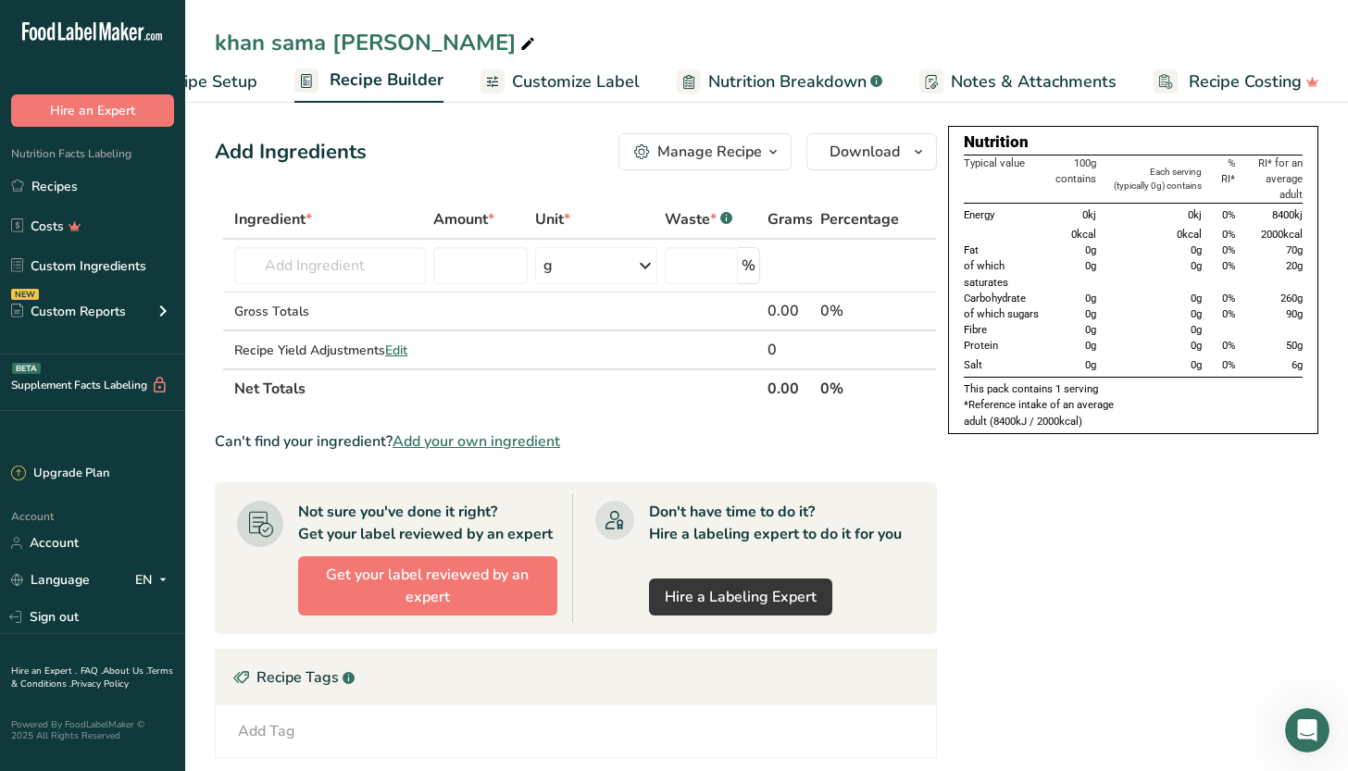
click at [697, 145] on div "Manage Recipe" at bounding box center [710, 152] width 105 height 22
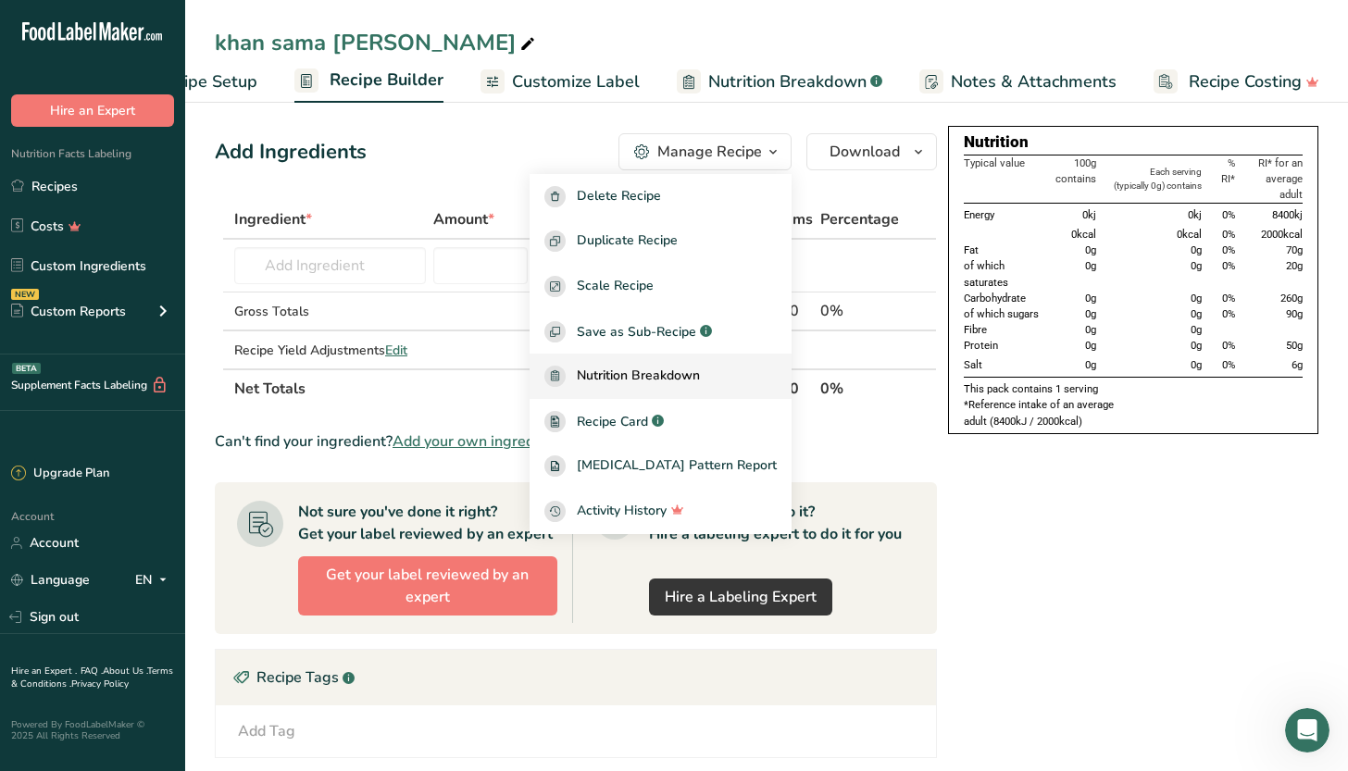
click at [700, 371] on span "Nutrition Breakdown" at bounding box center [638, 376] width 123 height 21
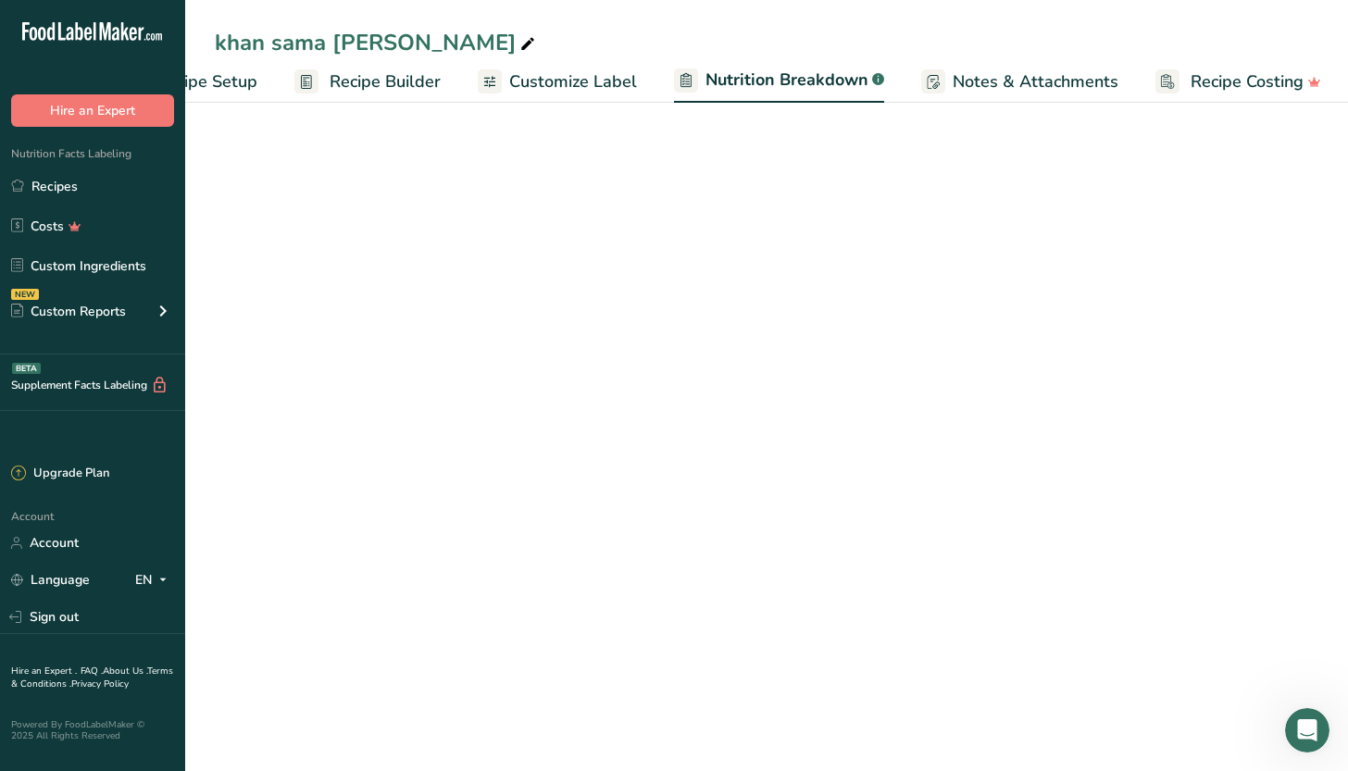
select select "Calories"
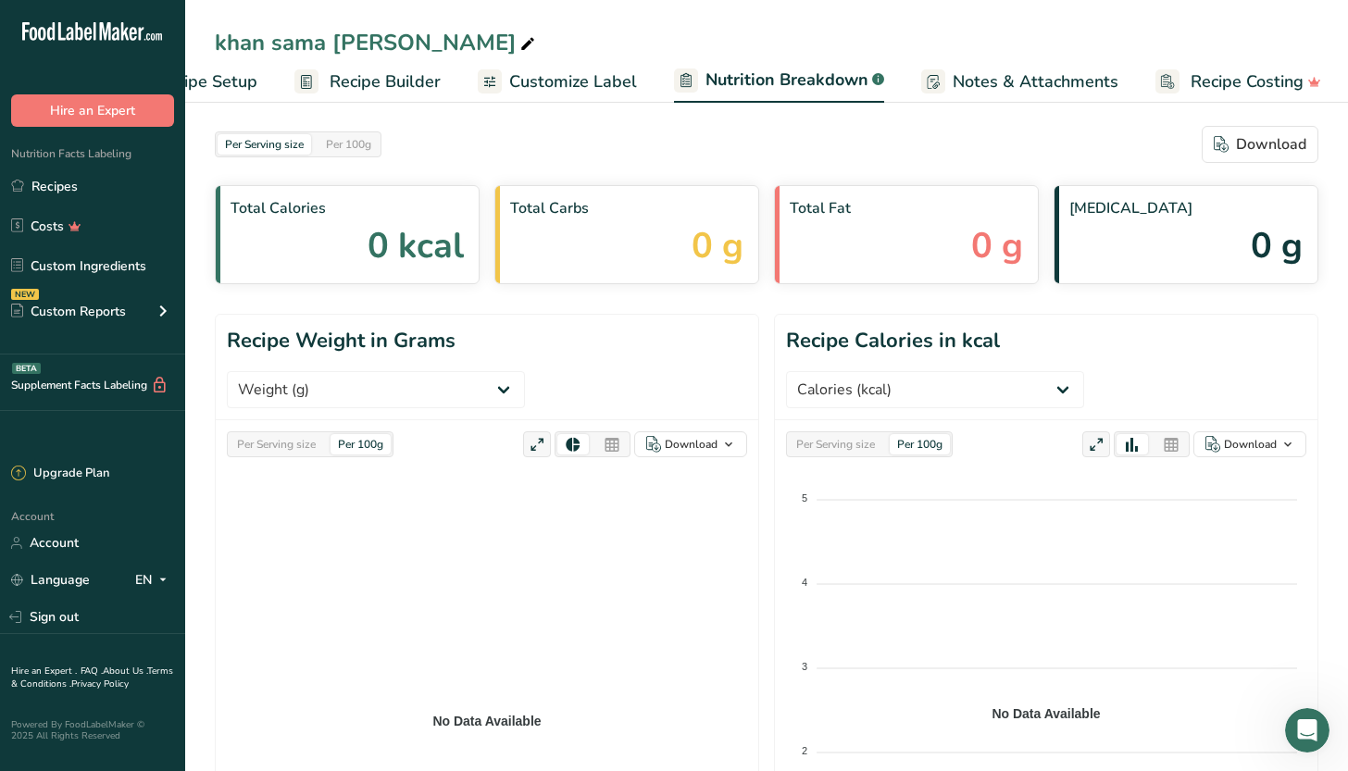
click at [437, 242] on span "0 kcal" at bounding box center [416, 245] width 96 height 53
click at [996, 86] on span "Notes & Attachments" at bounding box center [1036, 81] width 166 height 25
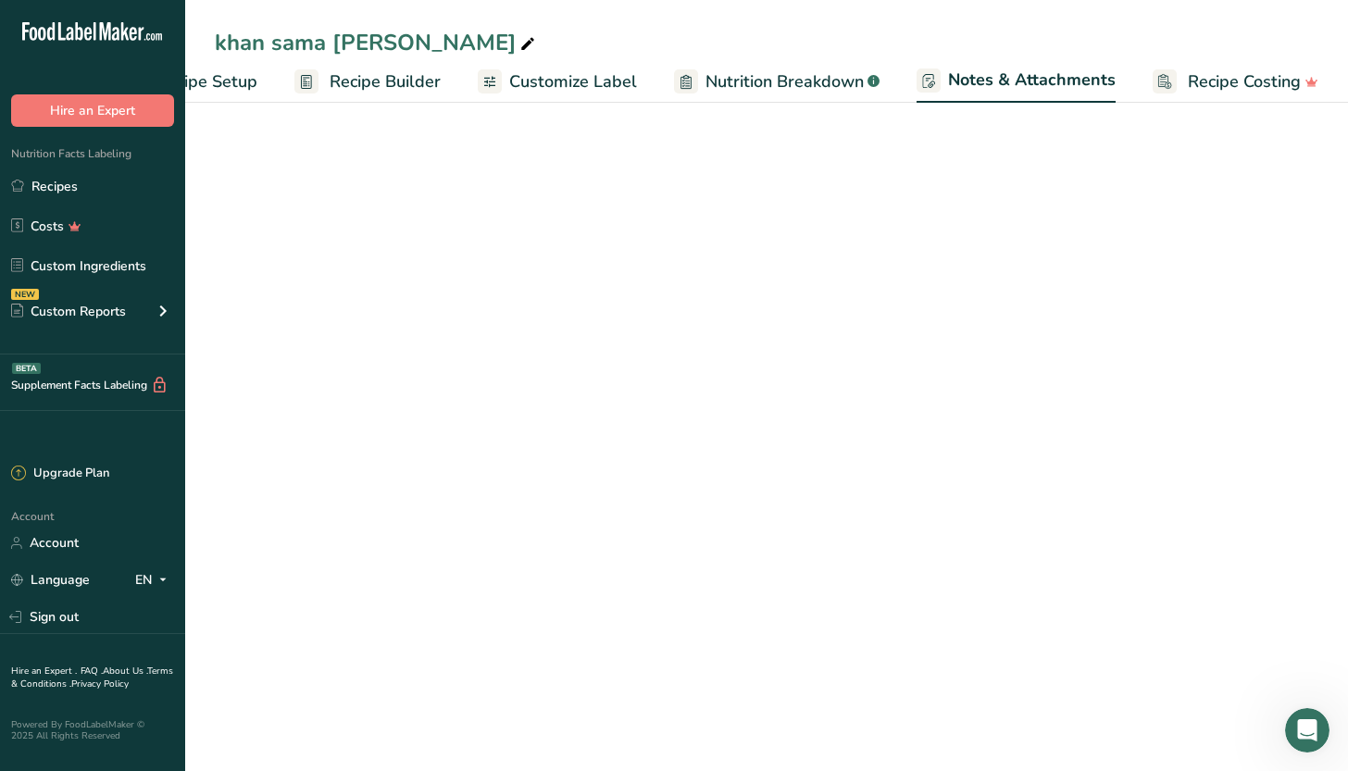
scroll to position [0, 94]
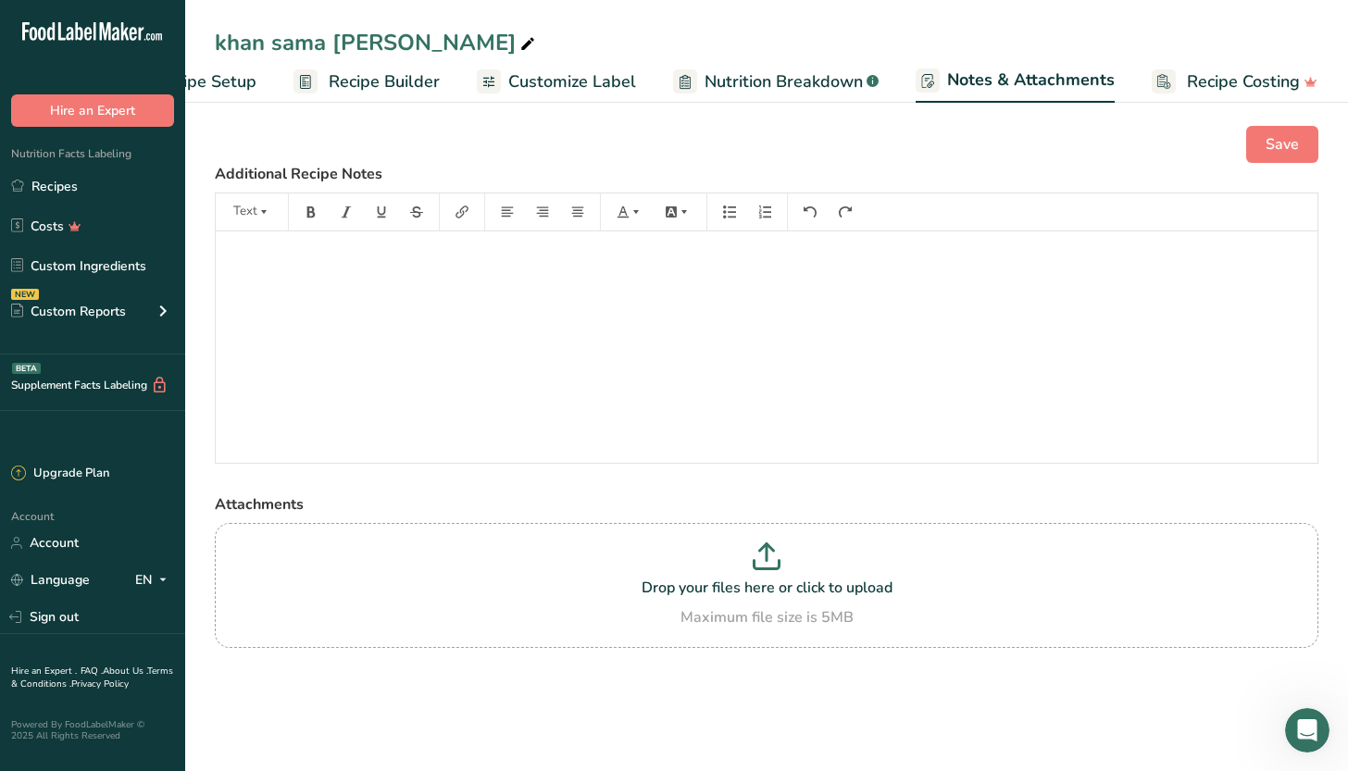
click at [213, 76] on span "Recipe Setup" at bounding box center [206, 81] width 101 height 25
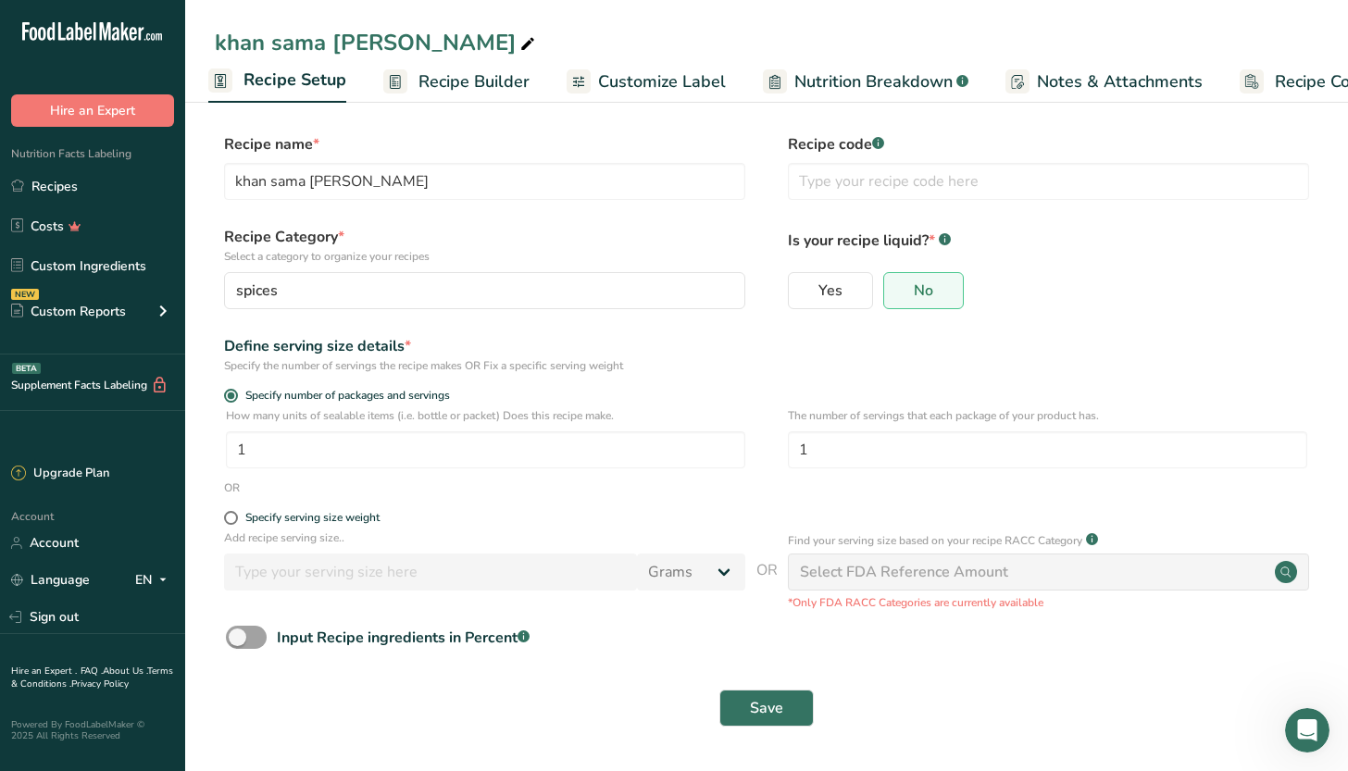
click at [544, 708] on div "Save" at bounding box center [767, 708] width 1082 height 37
click at [470, 694] on div "Save" at bounding box center [767, 708] width 1082 height 37
click at [683, 80] on span "Customize Label" at bounding box center [662, 81] width 128 height 25
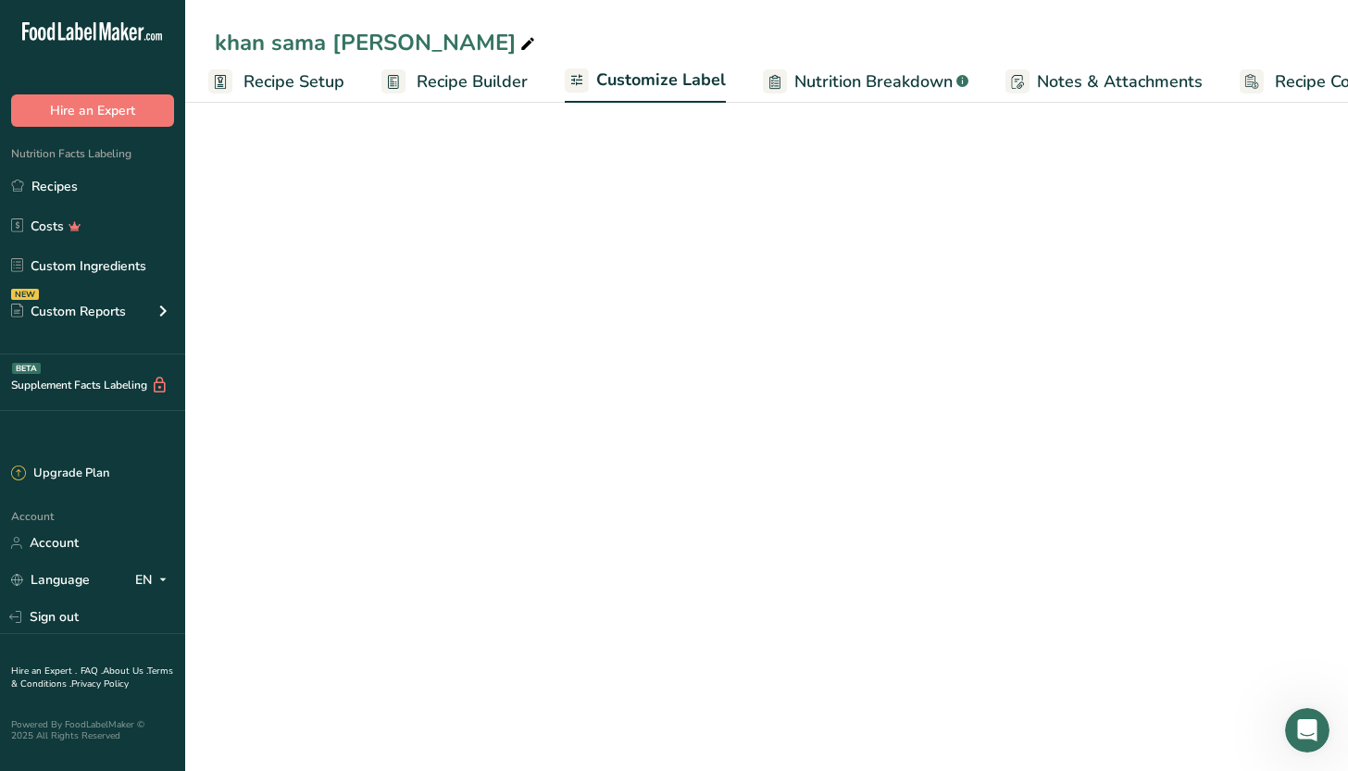
scroll to position [0, 94]
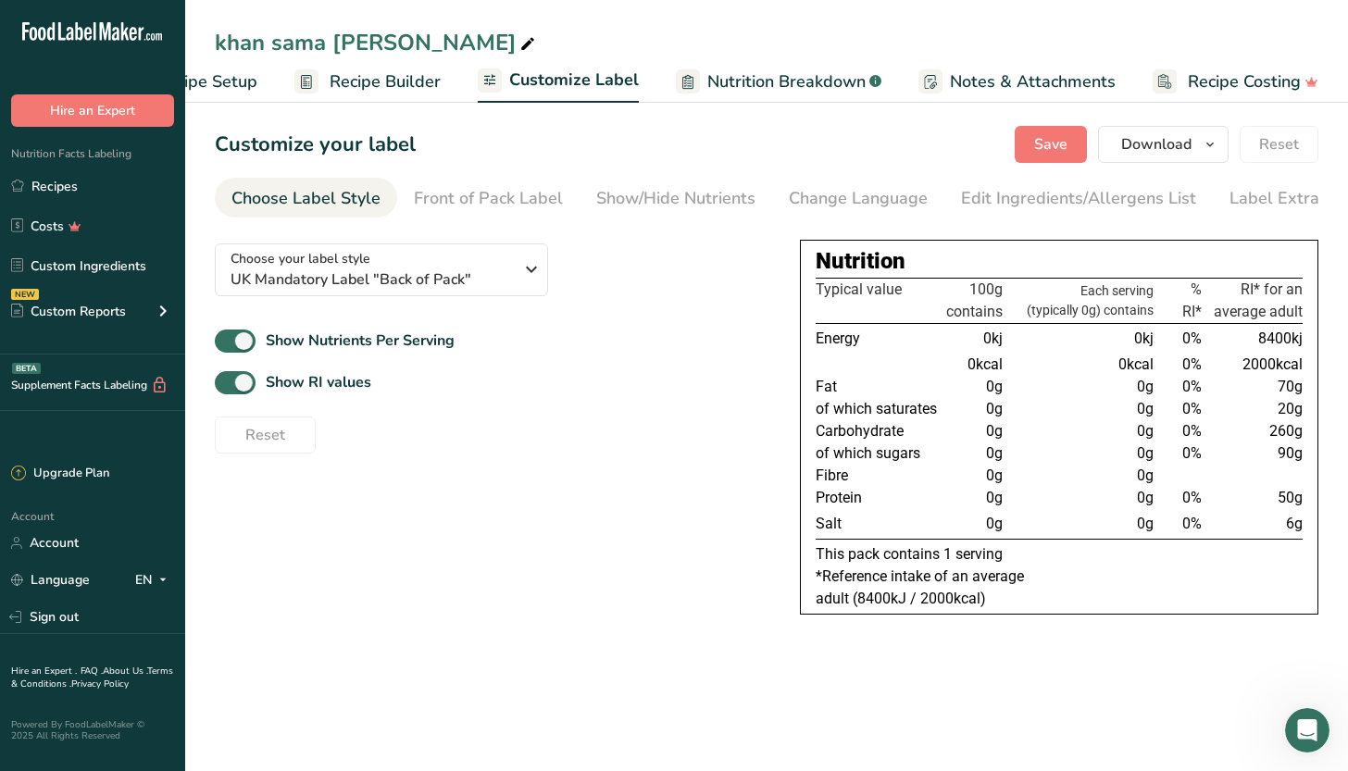
click at [645, 633] on section "Customize your label Save Download Choose what to show on your downloaded label…" at bounding box center [766, 375] width 1163 height 559
click at [1018, 91] on span "Notes & Attachments" at bounding box center [1033, 81] width 166 height 25
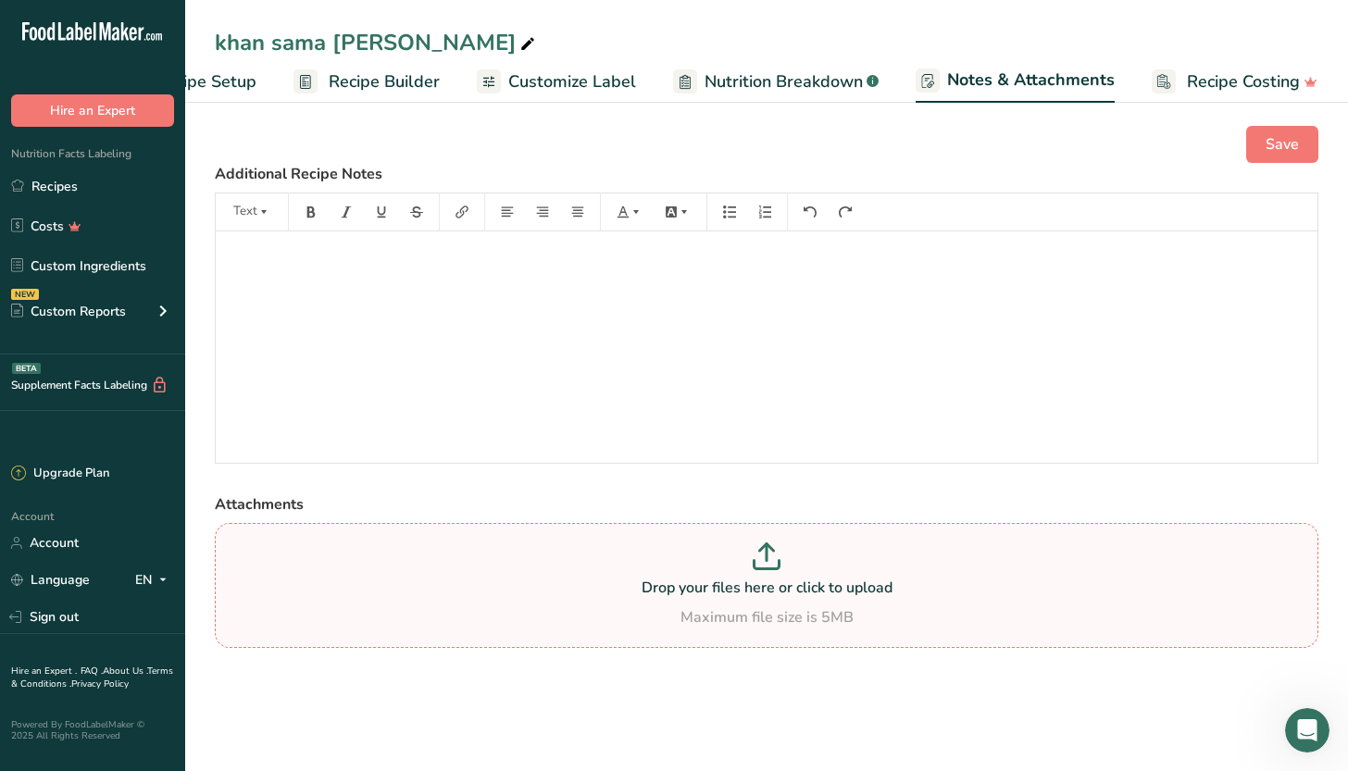
click at [759, 563] on icon at bounding box center [767, 557] width 28 height 28
click at [759, 563] on input "Drop your files here or click to upload Maximum file size is 5MB" at bounding box center [767, 585] width 1104 height 125
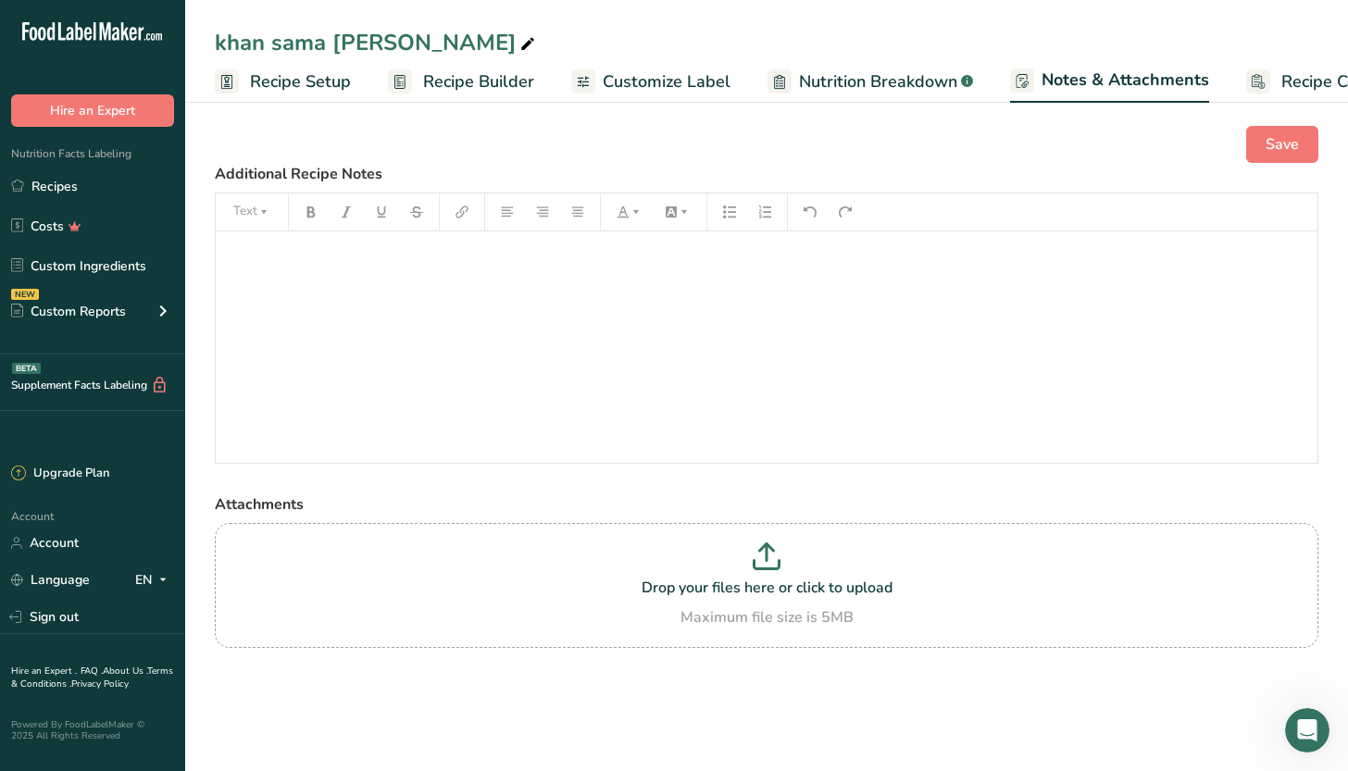
scroll to position [0, 0]
click at [613, 81] on span "Customize Label" at bounding box center [667, 81] width 128 height 25
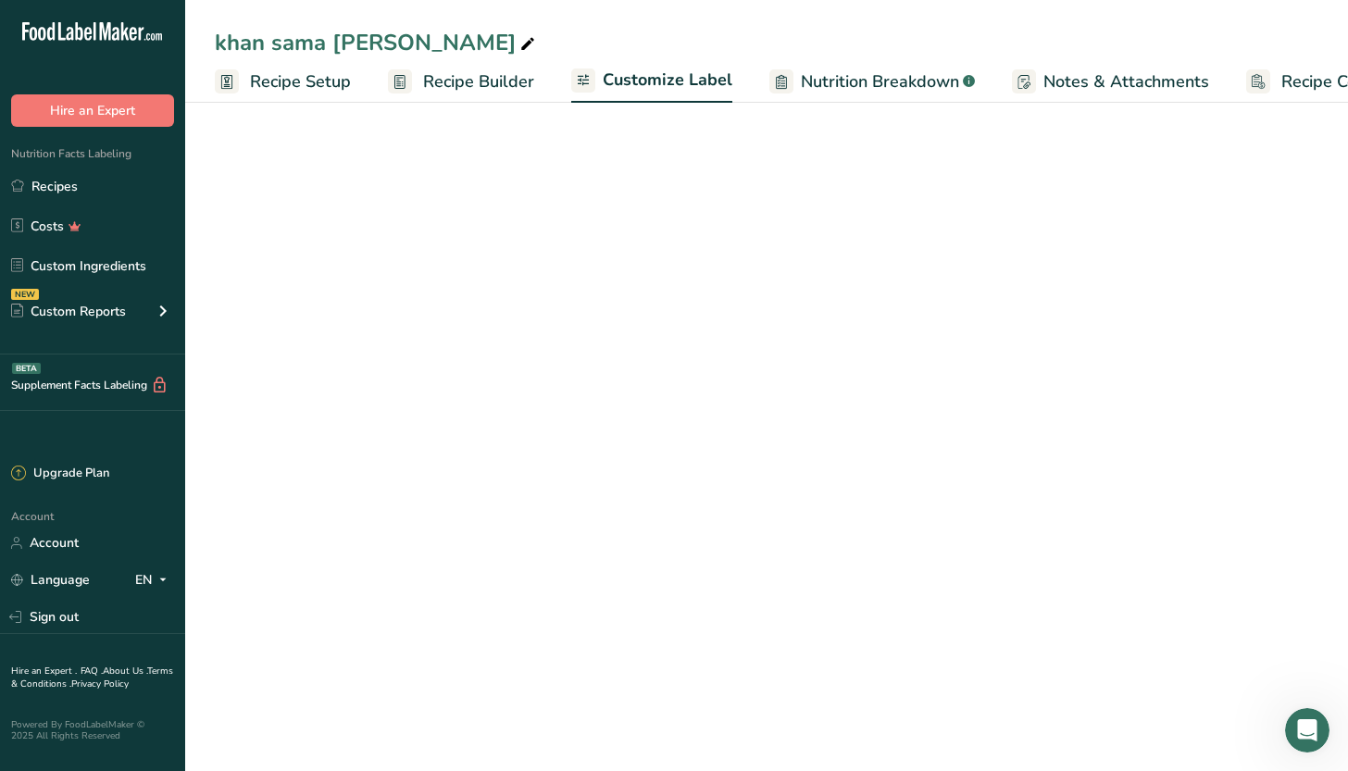
scroll to position [0, 94]
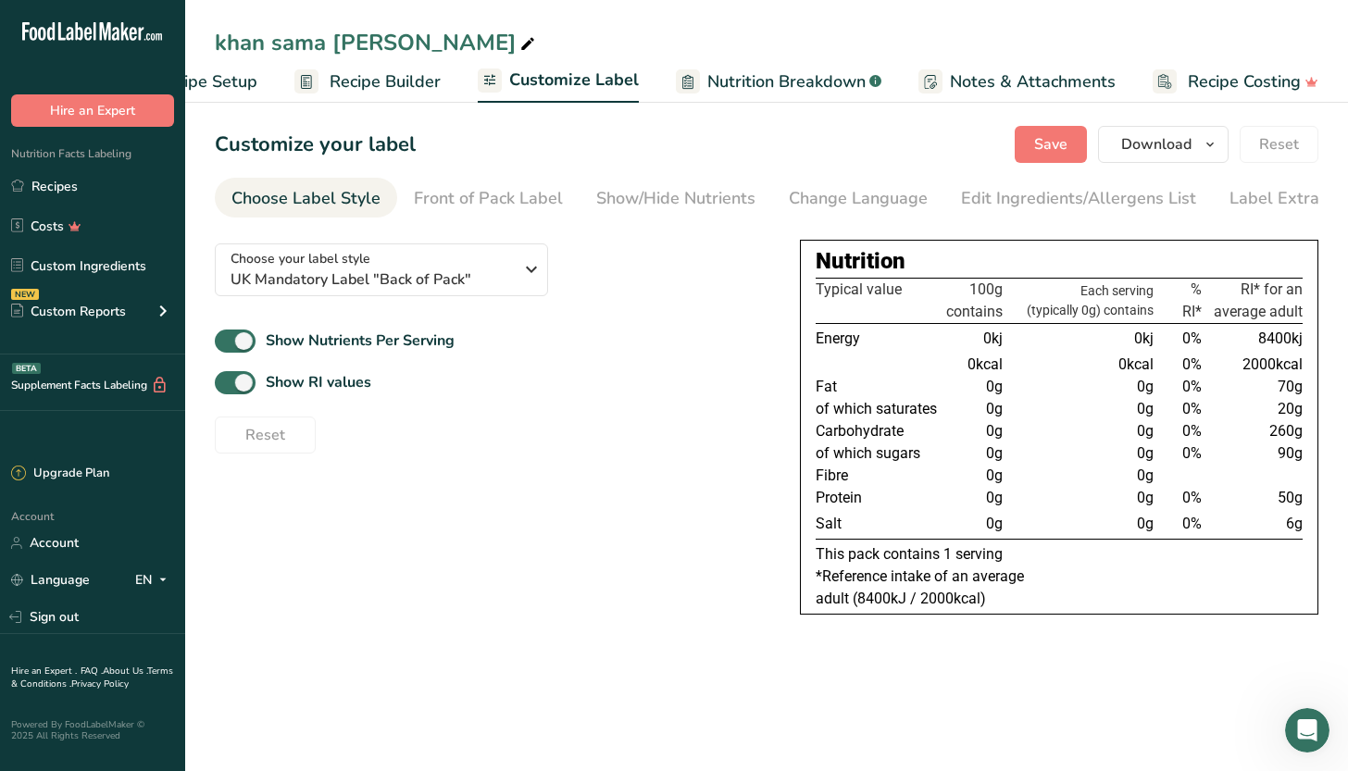
click at [726, 80] on span "Nutrition Breakdown" at bounding box center [787, 81] width 158 height 25
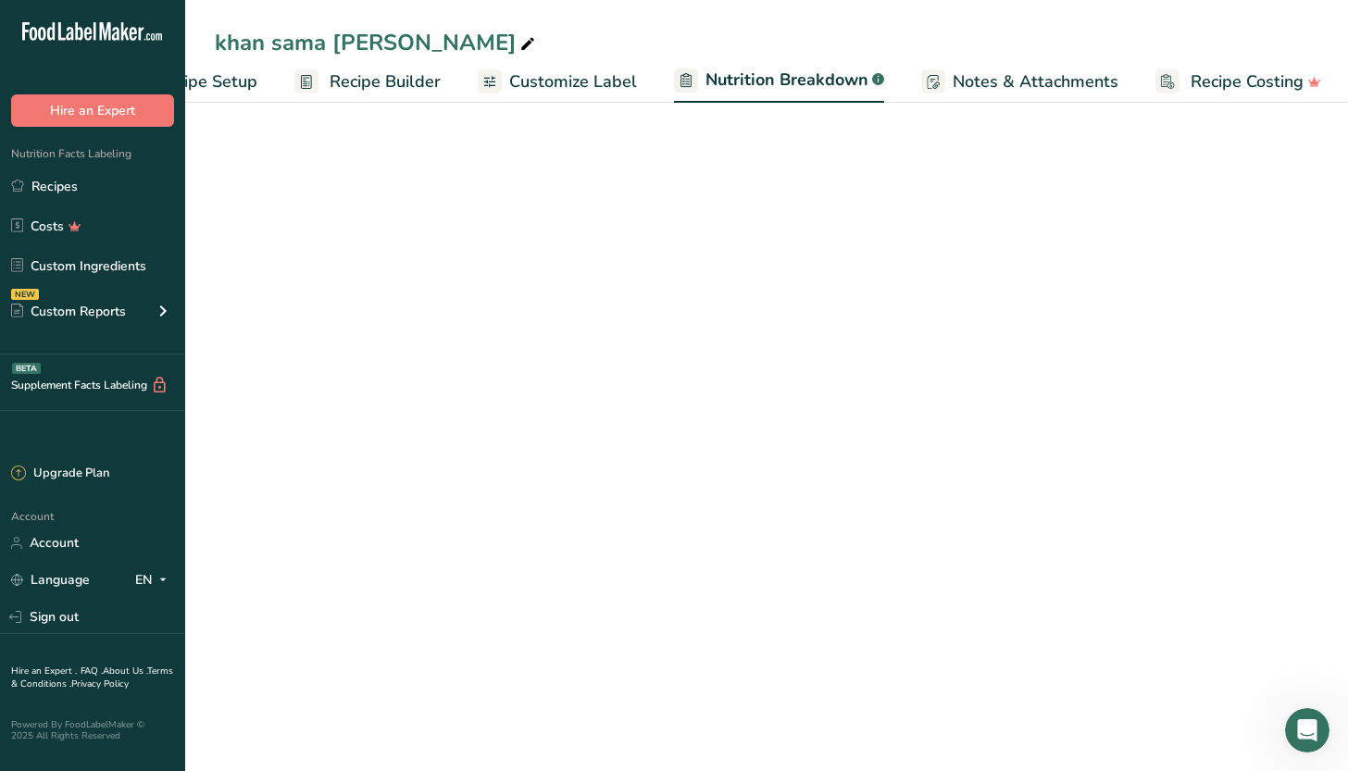
scroll to position [0, 95]
select select "Calories"
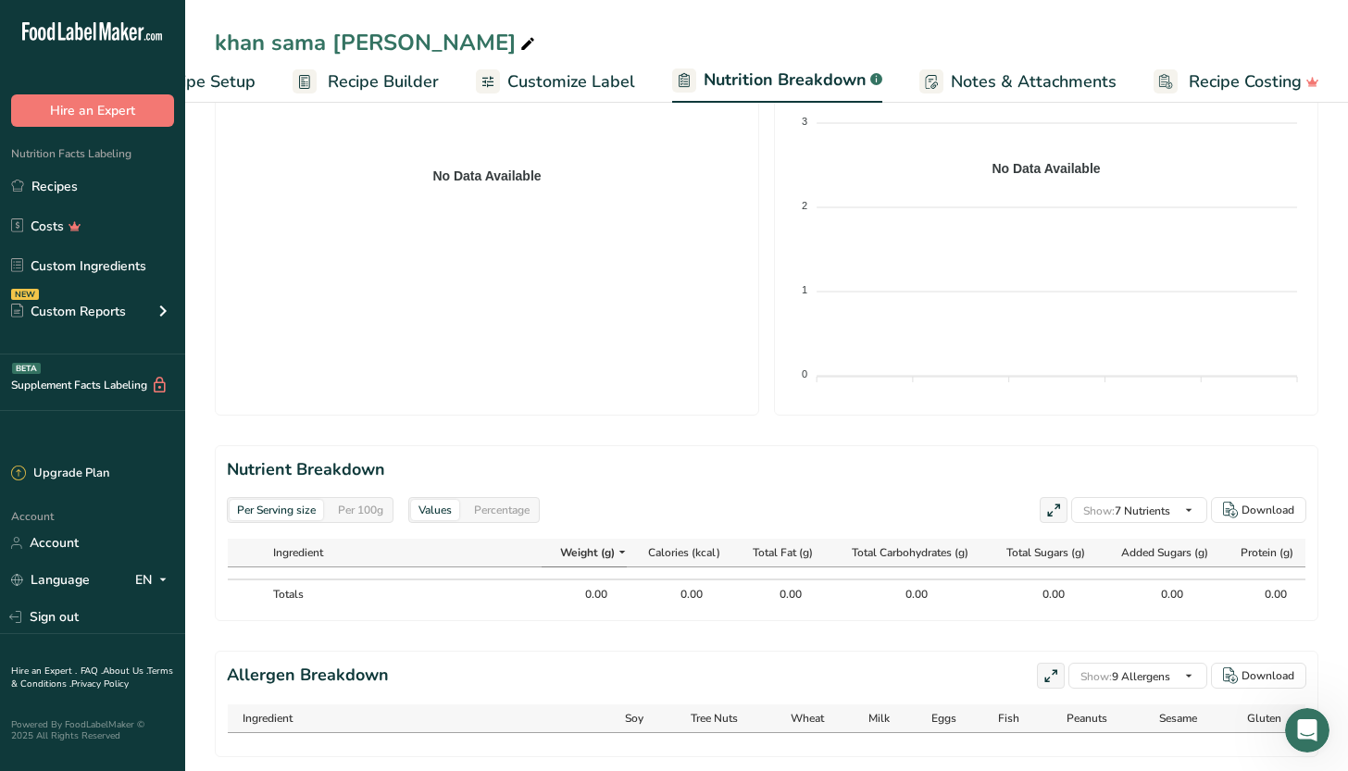
scroll to position [545, 0]
click at [603, 587] on div "0.00" at bounding box center [584, 595] width 46 height 17
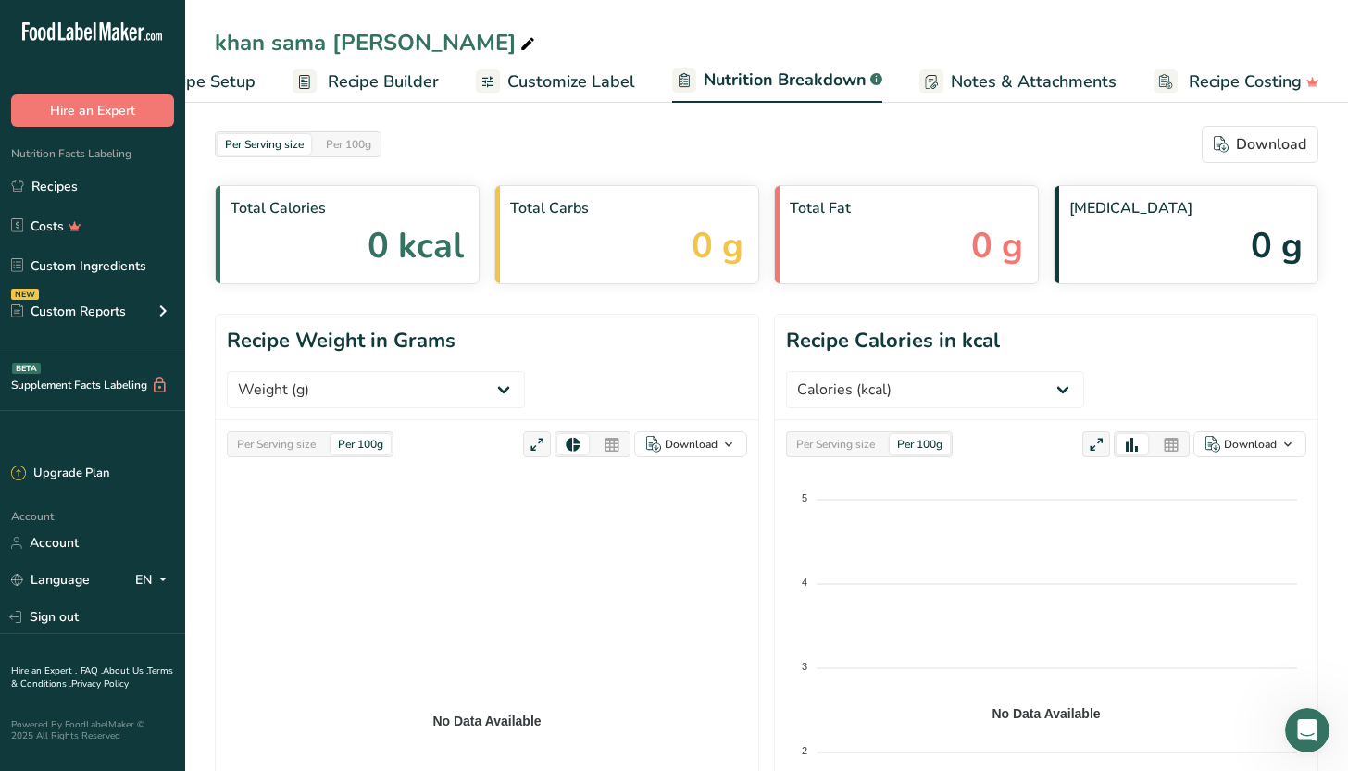
scroll to position [0, 0]
click at [382, 94] on span "Recipe Builder" at bounding box center [383, 81] width 111 height 25
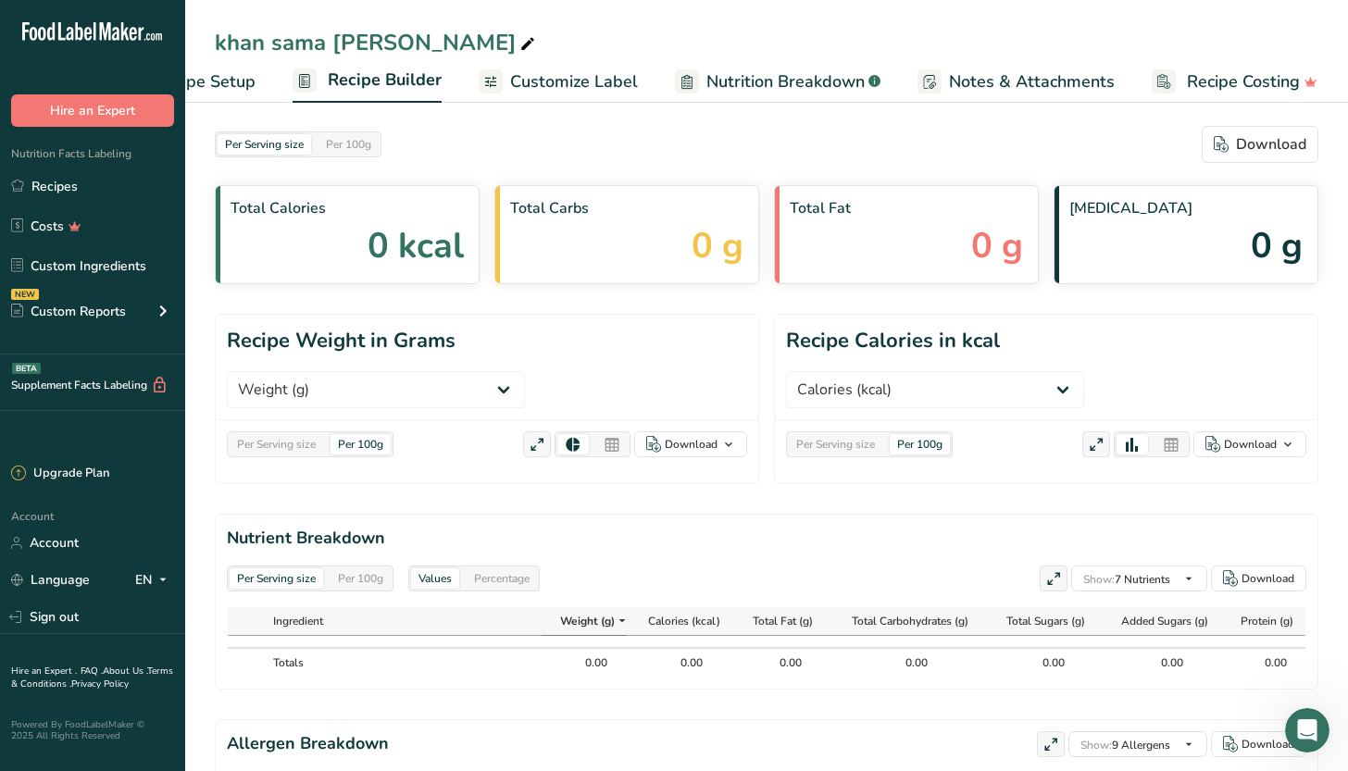
scroll to position [0, 94]
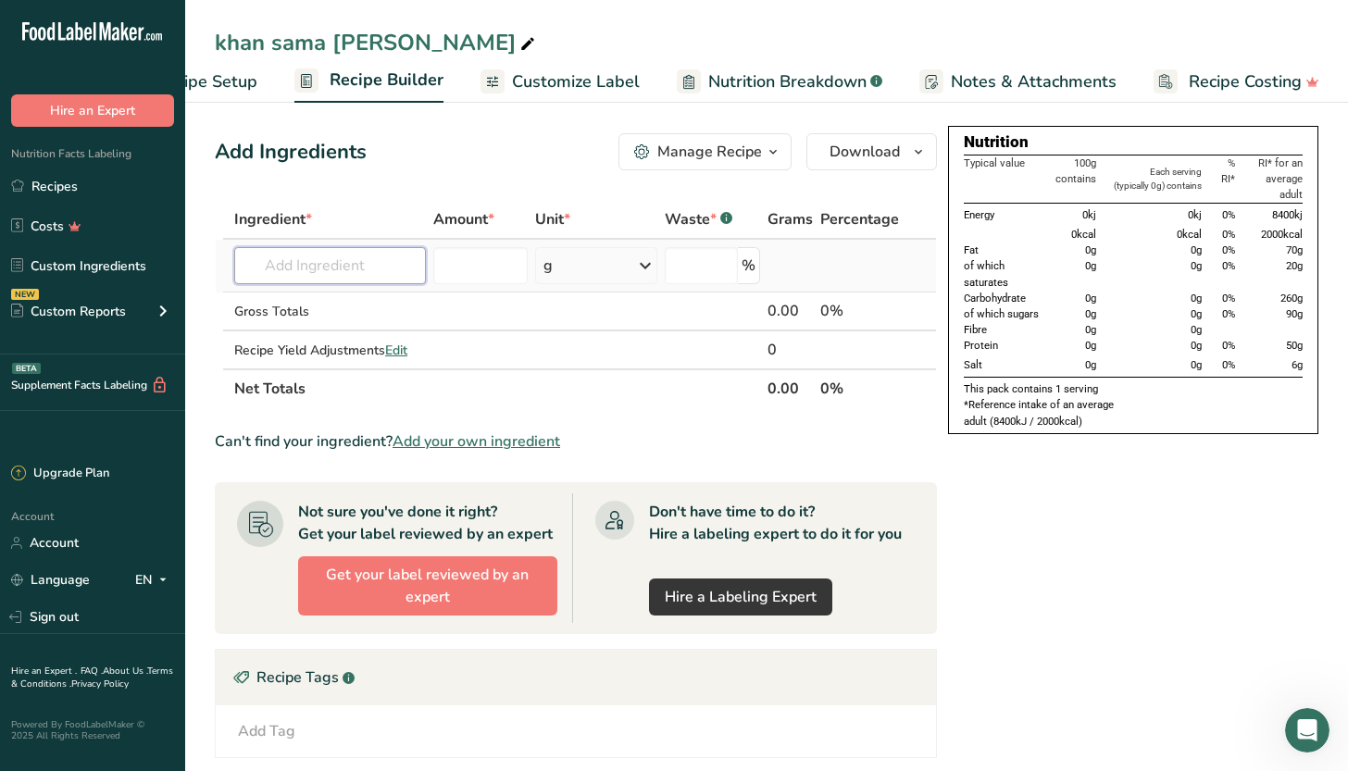
click at [318, 265] on input "text" at bounding box center [330, 265] width 192 height 37
click at [583, 274] on div "g" at bounding box center [596, 265] width 122 height 37
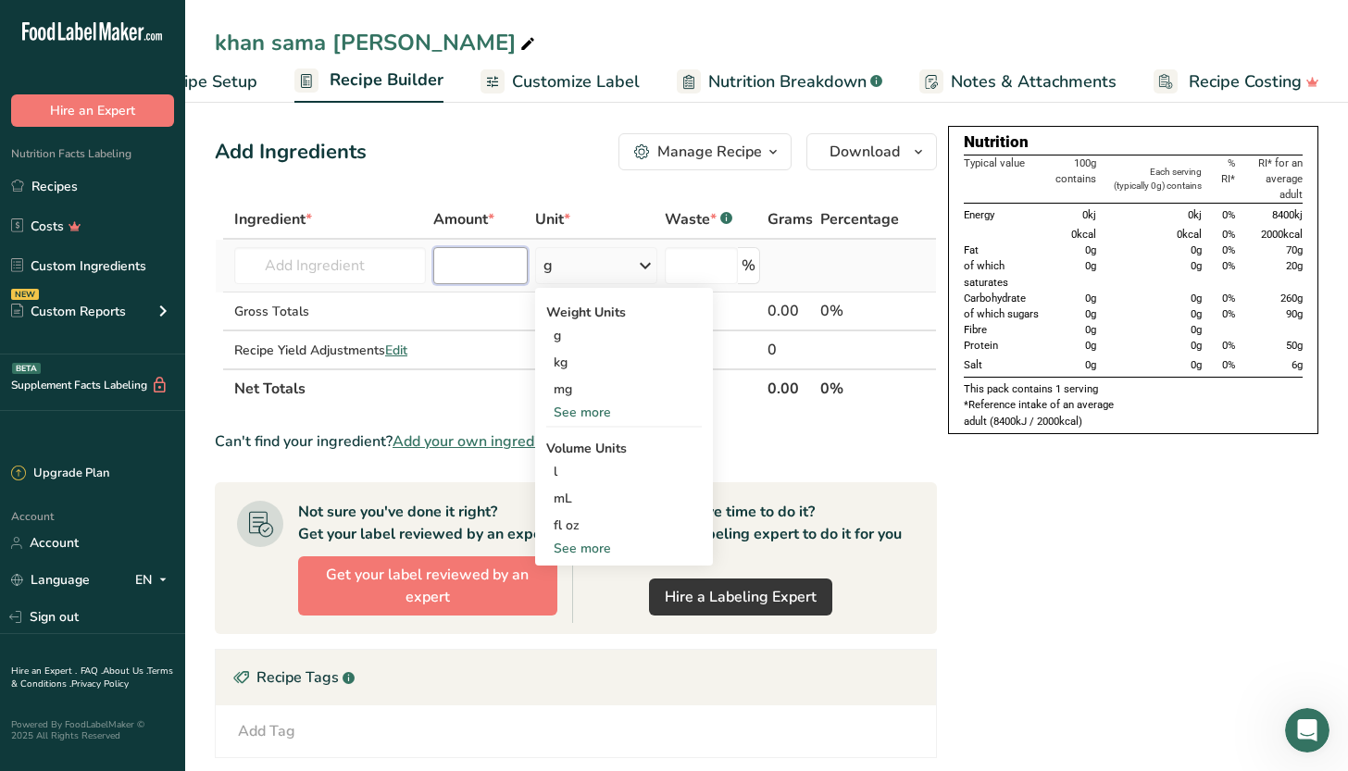
click at [515, 269] on input "number" at bounding box center [480, 265] width 94 height 37
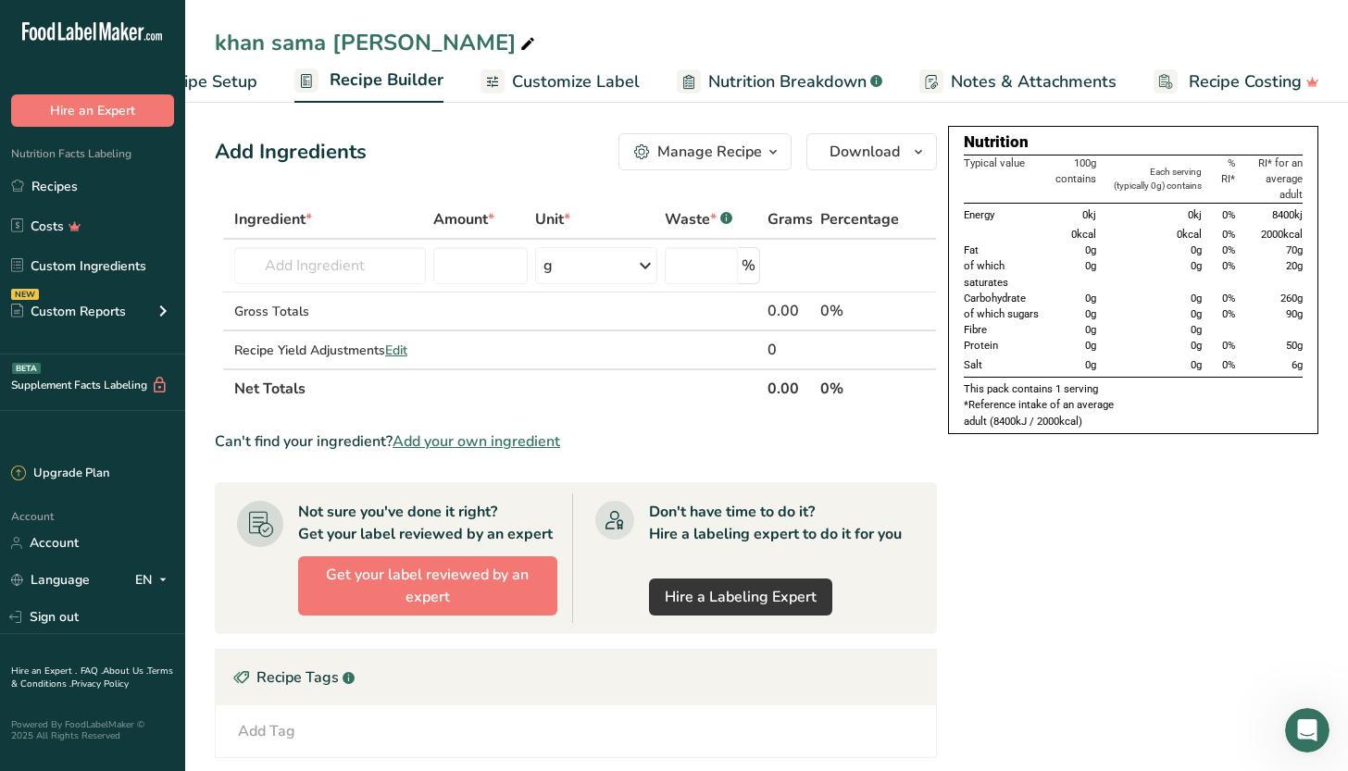
click at [552, 182] on div "Add Ingredients Manage Recipe Delete Recipe Duplicate Recipe Scale Recipe Save …" at bounding box center [581, 616] width 733 height 980
